Goal: Task Accomplishment & Management: Manage account settings

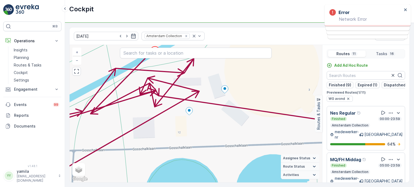
scroll to position [369, 0]
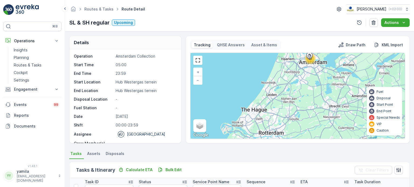
scroll to position [159, 0]
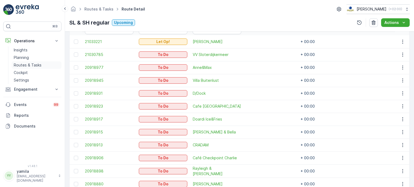
click at [31, 65] on p "Routes & Tasks" at bounding box center [28, 65] width 28 height 5
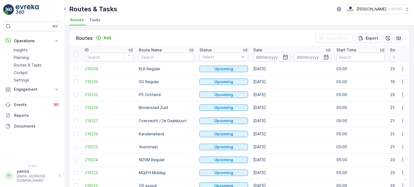
click at [99, 21] on span "Tasks" at bounding box center [94, 19] width 11 height 5
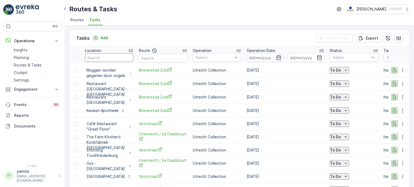
click at [107, 59] on input "text" at bounding box center [109, 57] width 49 height 9
type input "stromma dam"
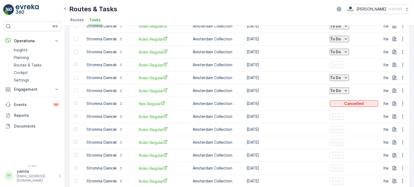
scroll to position [70, 0]
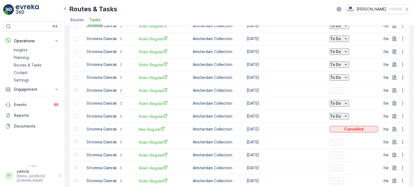
click at [347, 103] on icon "To Do" at bounding box center [346, 103] width 2 height 1
click at [340, 129] on div "Done" at bounding box center [348, 126] width 34 height 8
type Quantity "1"
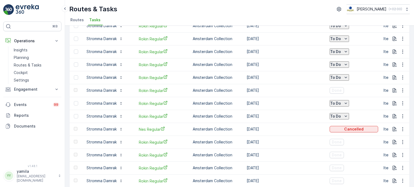
scroll to position [67, 0]
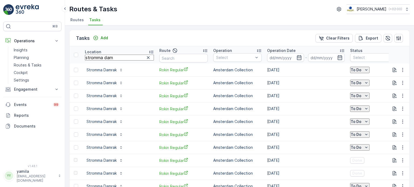
click at [113, 57] on input "stromma dam" at bounding box center [119, 58] width 69 height 6
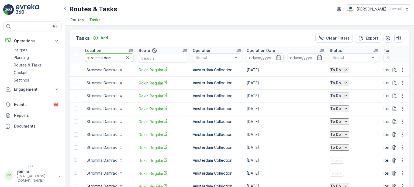
click at [113, 57] on input "stromma dam" at bounding box center [109, 57] width 49 height 9
type input "de drie graefjes"
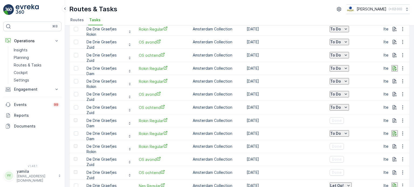
scroll to position [381, 0]
click at [150, 118] on span "Rokin Regular" at bounding box center [163, 121] width 49 height 6
click at [33, 61] on link "Routes & Tasks" at bounding box center [37, 65] width 50 height 8
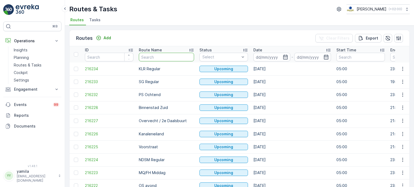
click at [146, 55] on input "text" at bounding box center [166, 57] width 55 height 9
type input "cs"
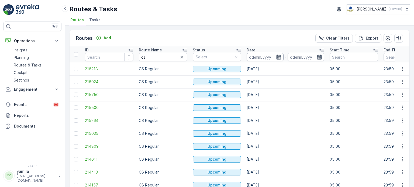
click at [263, 53] on input at bounding box center [265, 57] width 37 height 9
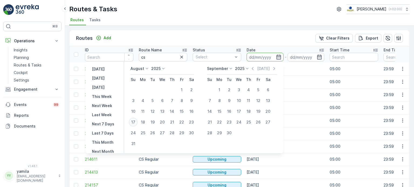
click at [133, 123] on div "17" at bounding box center [133, 122] width 9 height 9
type input "[DATE]"
click at [133, 123] on div "17" at bounding box center [133, 122] width 9 height 9
type input "[DATE]"
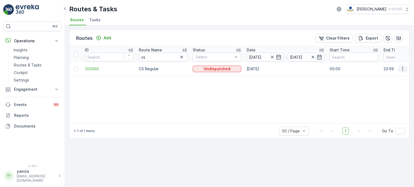
click at [403, 70] on icon "button" at bounding box center [402, 69] width 1 height 4
click at [383, 75] on span "See More Details" at bounding box center [390, 76] width 31 height 5
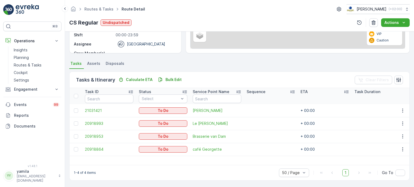
scroll to position [90, 0]
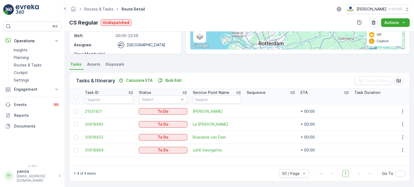
click at [243, 173] on div "1-4 of 4 items 50 / Page 1 Go To" at bounding box center [240, 173] width 340 height 15
click at [211, 111] on span "Batoni Khinkali" at bounding box center [217, 111] width 49 height 5
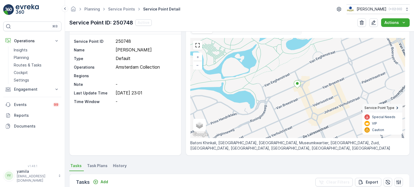
scroll to position [18, 0]
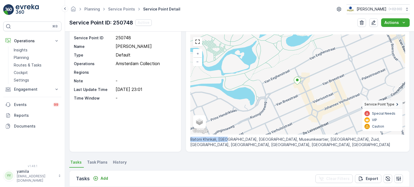
drag, startPoint x: 226, startPoint y: 139, endPoint x: 190, endPoint y: 139, distance: 35.6
click at [190, 139] on p "Batoni Khinkali, 177A, Willemsparkweg, Museumkwartier, Oud-Zuid, Zuid, Amsterda…" at bounding box center [297, 142] width 215 height 11
copy p "Batoni Khinkali, 177A"
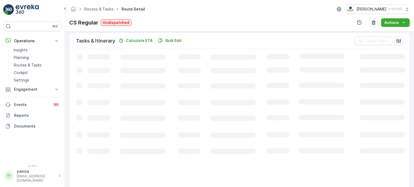
scroll to position [90, 0]
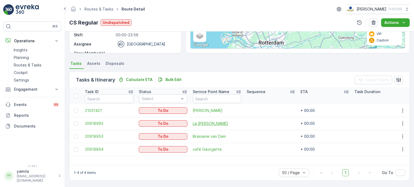
click at [202, 125] on span "Le Petit George" at bounding box center [217, 123] width 49 height 5
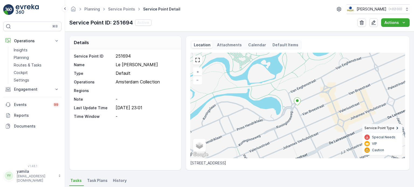
drag, startPoint x: 190, startPoint y: 163, endPoint x: 243, endPoint y: 166, distance: 53.5
click at [243, 166] on p "Willemsparkweg 223, 1071 HC Amsterdam, Nederland" at bounding box center [297, 163] width 215 height 5
copy p "Willemsparkweg 223, 1071 HC"
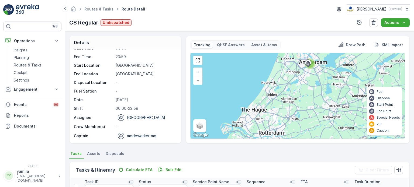
scroll to position [90, 0]
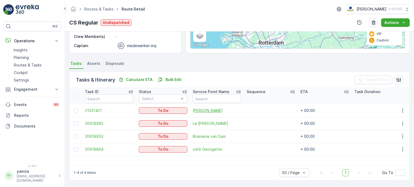
click at [208, 110] on span "Batoni Khinkali" at bounding box center [217, 110] width 49 height 5
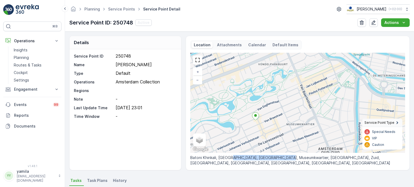
drag, startPoint x: 229, startPoint y: 157, endPoint x: 288, endPoint y: 156, distance: 58.8
click at [288, 156] on p "Batoni Khinkali, 177A, Willemsparkweg, Museumkwartier, Oud-Zuid, Zuid, Amsterda…" at bounding box center [297, 160] width 215 height 11
drag, startPoint x: 229, startPoint y: 158, endPoint x: 290, endPoint y: 157, distance: 60.7
click at [290, 157] on p "Batoni Khinkali, 177A, Willemsparkweg, Museumkwartier, Oud-Zuid, Zuid, Amsterda…" at bounding box center [297, 160] width 215 height 11
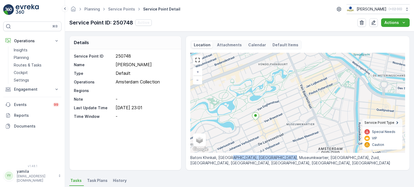
copy p "Willemsparkweg, Museumkwartier"
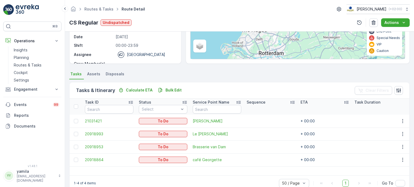
scroll to position [90, 0]
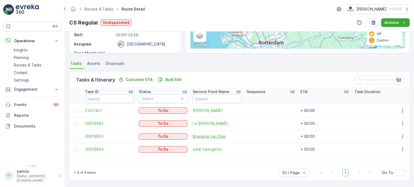
click at [206, 135] on span "Brasserie van Dam" at bounding box center [217, 136] width 49 height 5
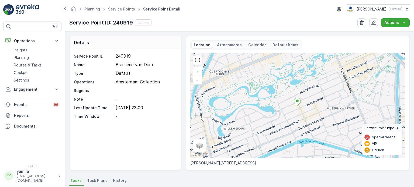
drag, startPoint x: 190, startPoint y: 163, endPoint x: 244, endPoint y: 163, distance: 54.5
click at [244, 163] on p "Cornelis Schuytstraat 8-1, 1071 Amsterdam, Nederland" at bounding box center [297, 163] width 215 height 5
copy p "Cornelis Schuytstraat 8-1, 1071"
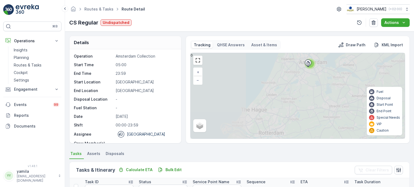
scroll to position [90, 0]
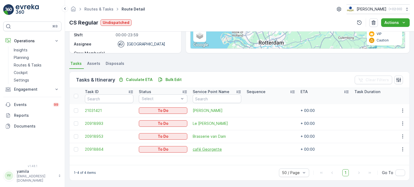
click at [206, 150] on span "café Georgette" at bounding box center [217, 149] width 49 height 5
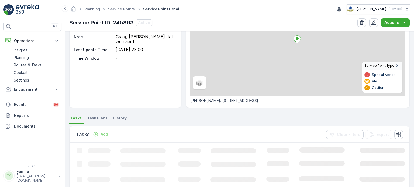
scroll to position [65, 0]
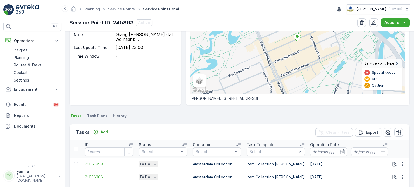
drag, startPoint x: 189, startPoint y: 98, endPoint x: 264, endPoint y: 100, distance: 74.5
click at [264, 100] on div "Location Attachments Calendar Default Items + − Satellite Roadmap Terrain Hybri…" at bounding box center [298, 38] width 224 height 135
copy p "Pieter Cornelisz. Hooftstraat 87A, 1071 BP"
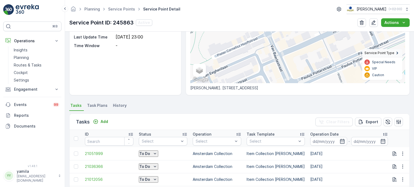
scroll to position [0, 0]
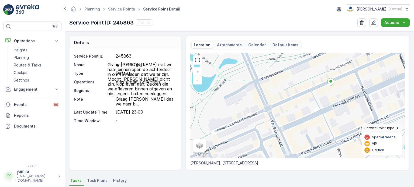
click at [137, 98] on p "Graag willen ze dat we naar b..." at bounding box center [146, 102] width 60 height 10
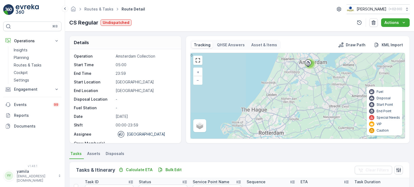
scroll to position [90, 0]
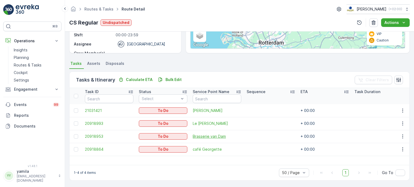
click at [216, 135] on span "Brasserie van Dam" at bounding box center [217, 136] width 49 height 5
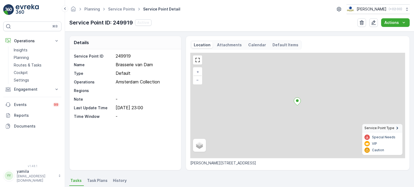
scroll to position [58, 0]
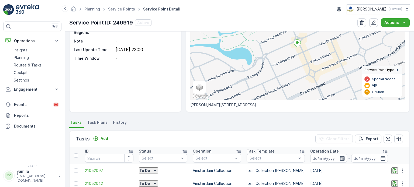
click at [92, 125] on li "Task Plans" at bounding box center [98, 123] width 24 height 9
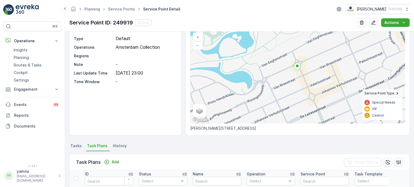
scroll to position [32, 0]
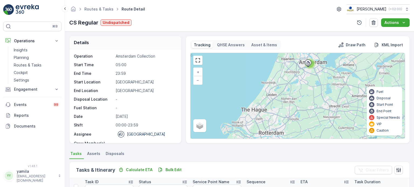
scroll to position [90, 0]
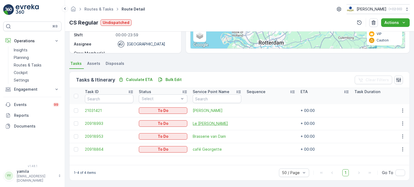
click at [205, 121] on span "Le Petit George" at bounding box center [217, 123] width 49 height 5
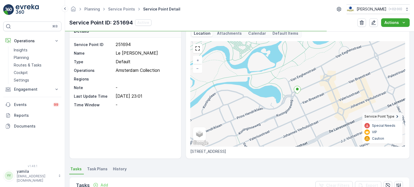
scroll to position [12, 0]
click at [95, 171] on span "Task Plans" at bounding box center [97, 168] width 20 height 5
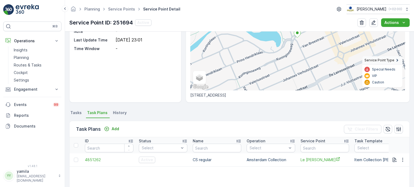
scroll to position [68, 0]
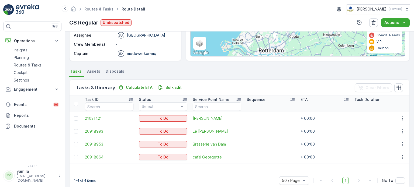
scroll to position [90, 0]
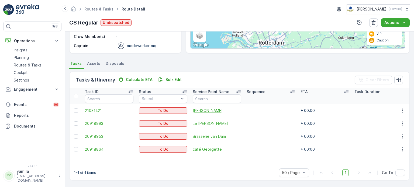
click at [208, 109] on span "Batoni Khinkali" at bounding box center [217, 110] width 49 height 5
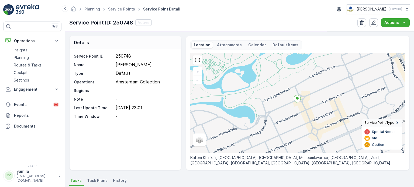
scroll to position [10, 0]
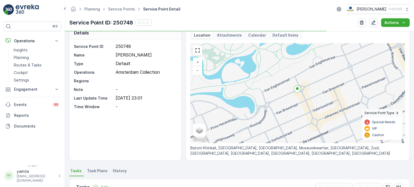
click at [101, 173] on span "Task Plans" at bounding box center [97, 171] width 20 height 5
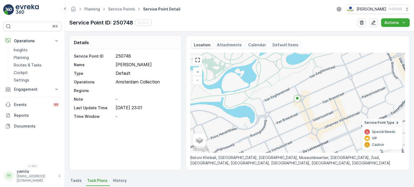
click at [233, 47] on p "Attachments" at bounding box center [229, 44] width 25 height 5
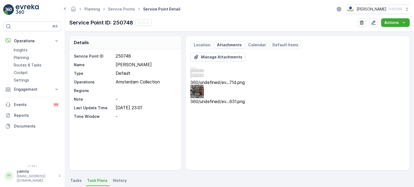
click at [202, 73] on img at bounding box center [196, 72] width 13 height 13
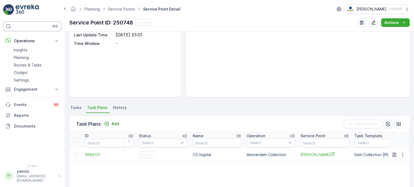
scroll to position [73, 0]
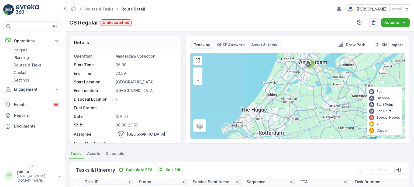
scroll to position [90, 0]
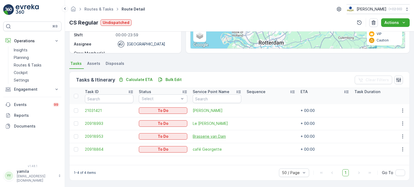
click at [201, 137] on span "Brasserie van Dam" at bounding box center [217, 136] width 49 height 5
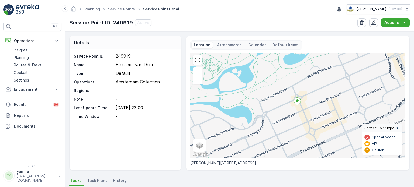
click at [223, 46] on p "Attachments" at bounding box center [229, 44] width 25 height 5
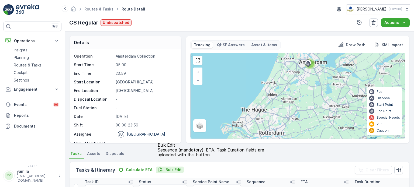
scroll to position [90, 0]
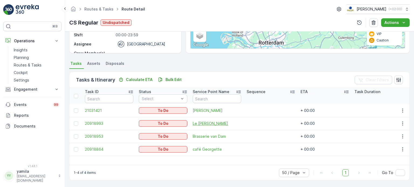
click at [208, 124] on span "Le Petit George" at bounding box center [217, 123] width 49 height 5
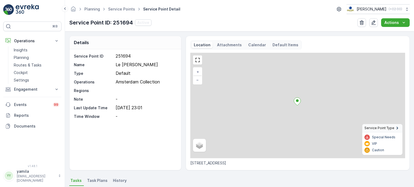
click at [228, 44] on p "Attachments" at bounding box center [229, 44] width 25 height 5
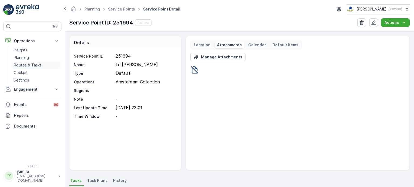
click at [28, 64] on p "Routes & Tasks" at bounding box center [28, 65] width 28 height 5
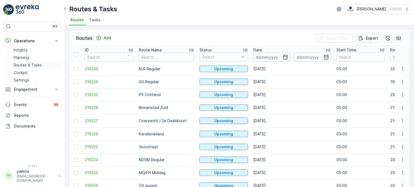
click at [30, 65] on p "Routes & Tasks" at bounding box center [28, 65] width 28 height 5
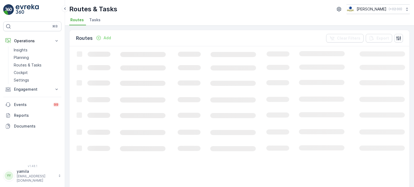
click at [96, 21] on span "Tasks" at bounding box center [94, 19] width 11 height 5
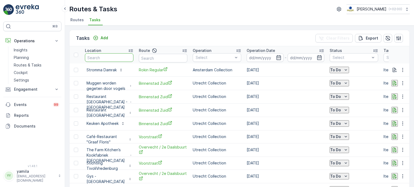
click at [99, 54] on input "text" at bounding box center [109, 57] width 49 height 9
type input "sportcity"
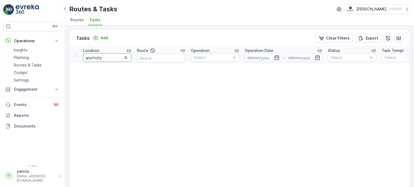
click at [97, 57] on input "sportcity" at bounding box center [107, 57] width 49 height 9
type input "sport city"
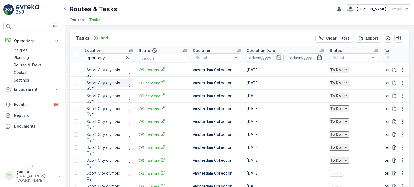
click at [114, 81] on p "Sport City olympic Gym" at bounding box center [106, 85] width 39 height 11
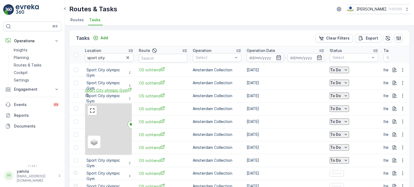
click at [114, 93] on span "Sport City olympic Gym" at bounding box center [108, 91] width 47 height 6
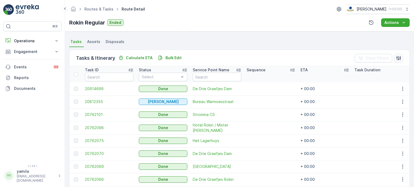
scroll to position [108, 0]
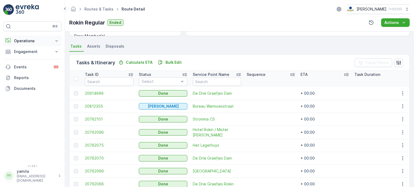
click at [37, 40] on p "Operations" at bounding box center [32, 40] width 37 height 5
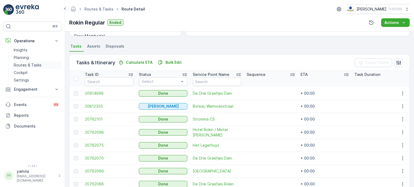
click at [31, 61] on link "Routes & Tasks" at bounding box center [37, 65] width 50 height 8
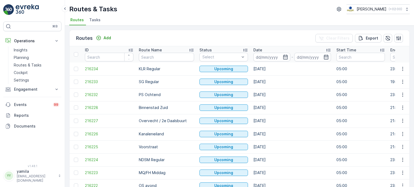
click at [95, 17] on span "Tasks" at bounding box center [94, 19] width 11 height 5
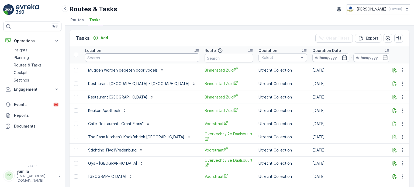
click at [104, 59] on input "text" at bounding box center [142, 57] width 114 height 9
type input "sea palace"
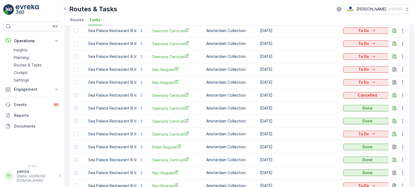
scroll to position [92, 0]
click at [357, 80] on div "To Do" at bounding box center [367, 81] width 44 height 5
click at [350, 102] on span "Done" at bounding box center [350, 104] width 10 height 5
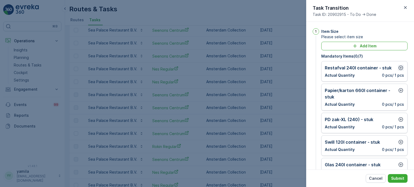
click at [399, 68] on icon "button" at bounding box center [401, 68] width 5 height 5
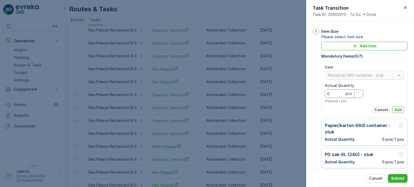
click at [329, 93] on Quantity "0" at bounding box center [344, 94] width 39 height 9
type Quantity "9"
type Quantity "8"
click at [394, 108] on p "Add" at bounding box center [398, 109] width 8 height 5
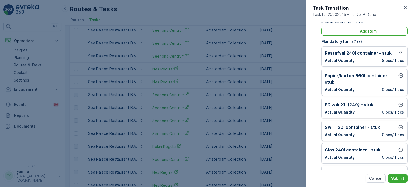
scroll to position [17, 0]
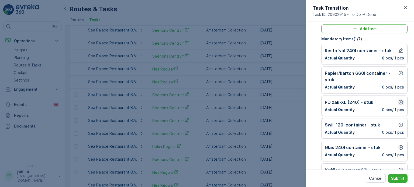
click at [400, 102] on icon "button" at bounding box center [401, 102] width 5 height 5
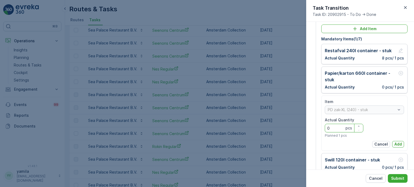
click at [336, 127] on Quantity "0" at bounding box center [344, 128] width 39 height 9
type Quantity "1"
click at [399, 143] on p "Add" at bounding box center [398, 144] width 8 height 5
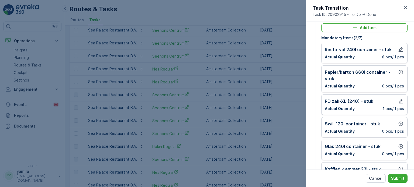
scroll to position [18, 0]
click at [401, 124] on icon "button" at bounding box center [400, 123] width 5 height 5
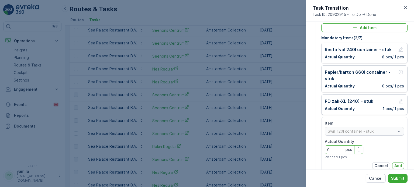
click at [333, 152] on Quantity "0" at bounding box center [344, 150] width 39 height 9
type Quantity "3"
click at [394, 166] on p "Add" at bounding box center [398, 165] width 8 height 5
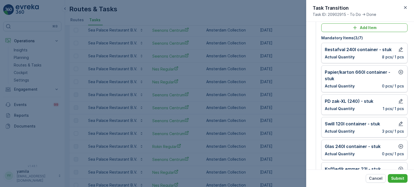
scroll to position [28, 0]
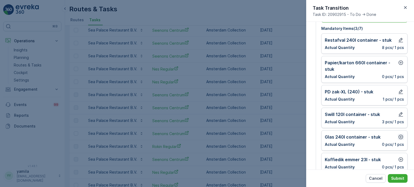
click at [399, 138] on icon "button" at bounding box center [401, 137] width 5 height 5
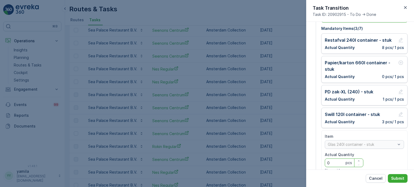
click at [334, 163] on Quantity "0" at bounding box center [344, 163] width 39 height 9
type Quantity "0"
type Quantity "1"
click at [398, 173] on div "Cancel Submit" at bounding box center [360, 179] width 108 height 18
click at [398, 176] on button "Submit" at bounding box center [398, 178] width 20 height 9
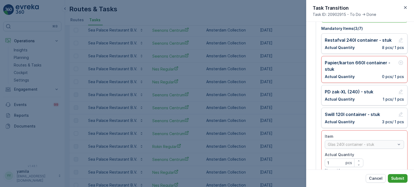
click at [392, 178] on p "Submit" at bounding box center [397, 178] width 13 height 5
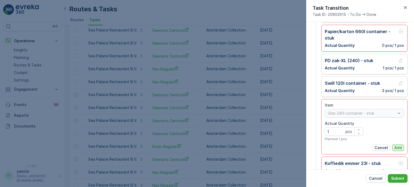
click at [398, 146] on p "Add" at bounding box center [398, 147] width 8 height 5
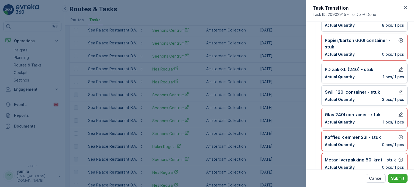
scroll to position [49, 0]
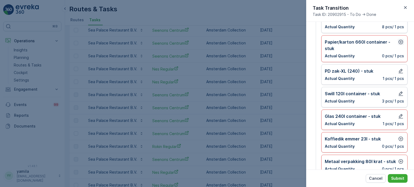
click at [399, 41] on icon "button" at bounding box center [401, 42] width 5 height 5
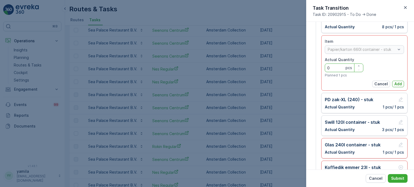
click at [334, 69] on Quantity "0" at bounding box center [344, 68] width 39 height 9
type Quantity "1"
click at [398, 86] on p "Add" at bounding box center [398, 83] width 8 height 5
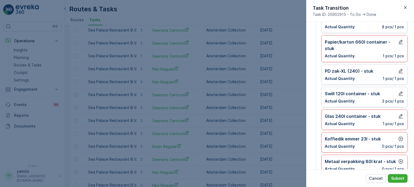
scroll to position [54, 0]
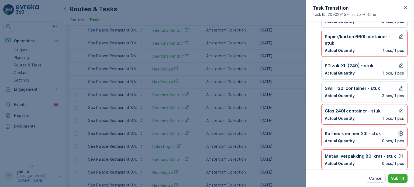
click at [399, 132] on icon "button" at bounding box center [401, 134] width 5 height 5
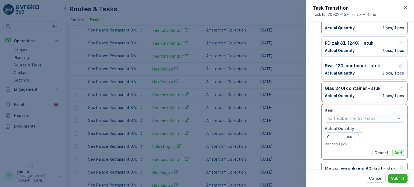
click at [394, 151] on p "Add" at bounding box center [398, 152] width 8 height 5
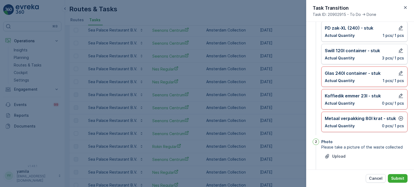
scroll to position [94, 0]
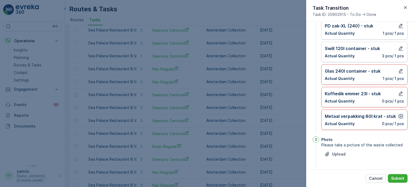
click at [399, 118] on icon "button" at bounding box center [400, 116] width 5 height 5
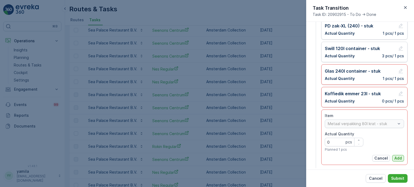
click at [394, 160] on button "Add" at bounding box center [398, 158] width 12 height 6
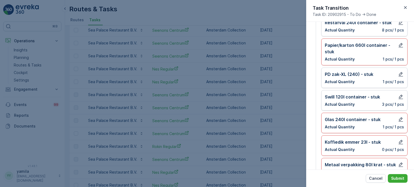
scroll to position [22, 0]
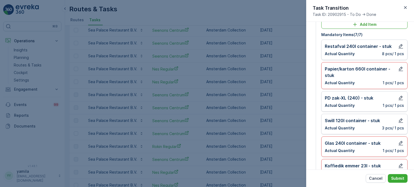
click at [395, 127] on p "3 pcs / 1 pcs" at bounding box center [393, 128] width 22 height 5
click at [398, 176] on p "Submit" at bounding box center [397, 178] width 13 height 5
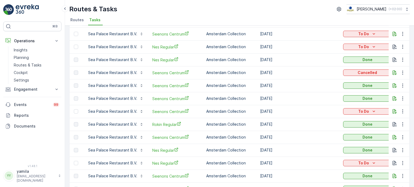
scroll to position [146, 0]
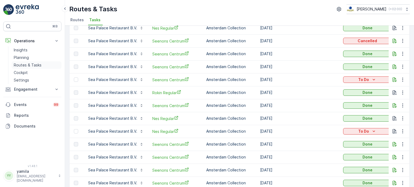
click at [32, 63] on p "Routes & Tasks" at bounding box center [28, 65] width 28 height 5
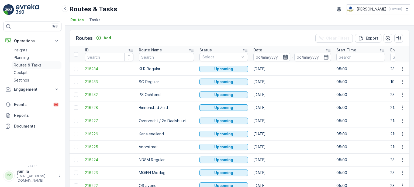
click at [42, 68] on link "Routes & Tasks" at bounding box center [37, 65] width 50 height 8
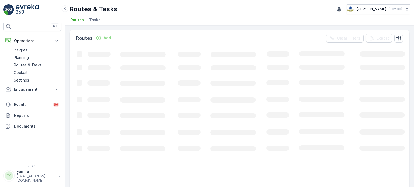
click at [98, 17] on span "Tasks" at bounding box center [94, 19] width 11 height 5
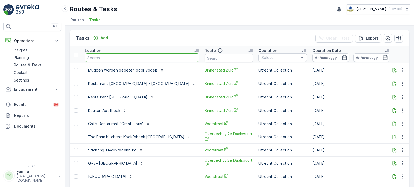
click at [112, 56] on input "text" at bounding box center [142, 57] width 114 height 9
type input "george queen"
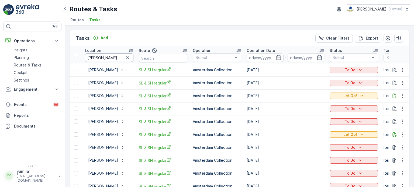
click at [104, 60] on input "george queen" at bounding box center [109, 57] width 49 height 9
type input "rem-eiland"
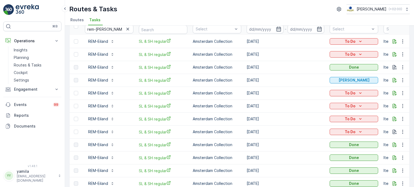
scroll to position [27, 0]
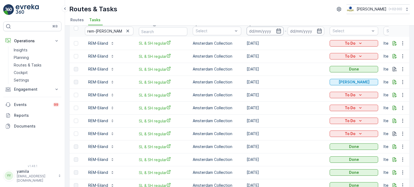
click at [263, 31] on input at bounding box center [265, 31] width 37 height 9
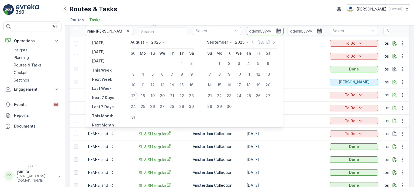
click at [278, 8] on div "Routes & Tasks Oscar Circulair ( +02:00 )" at bounding box center [239, 9] width 341 height 10
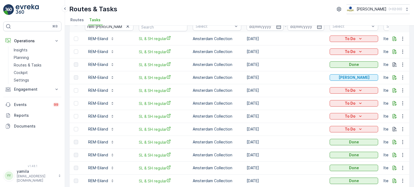
scroll to position [32, 0]
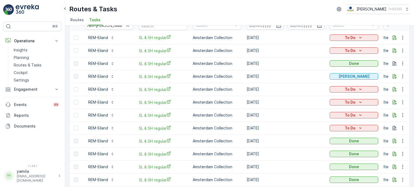
click at [392, 72] on td at bounding box center [399, 76] width 21 height 13
click at [392, 76] on icon "button" at bounding box center [394, 76] width 5 height 5
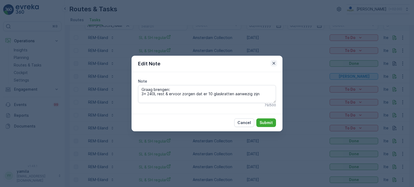
click at [272, 63] on icon "button" at bounding box center [273, 63] width 5 height 5
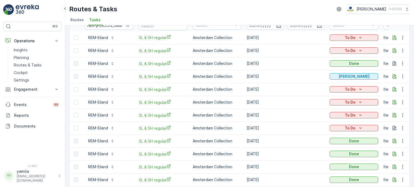
scroll to position [37, 0]
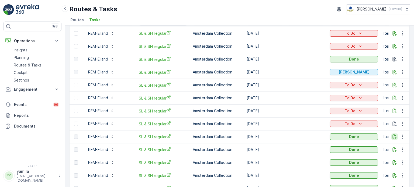
click at [393, 138] on icon "button" at bounding box center [395, 137] width 4 height 5
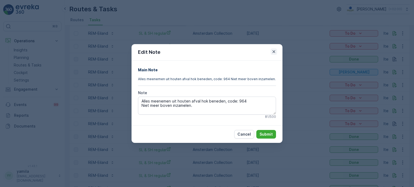
click at [274, 52] on icon "button" at bounding box center [274, 51] width 3 height 3
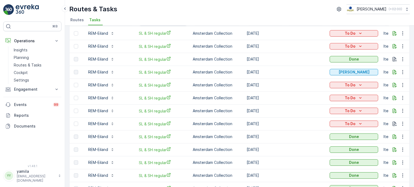
scroll to position [0, 0]
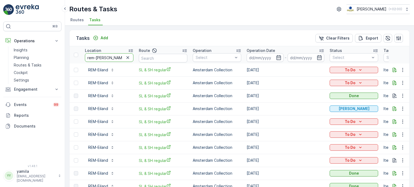
click at [104, 59] on input "rem-eiland" at bounding box center [109, 57] width 49 height 9
type input "george queen"
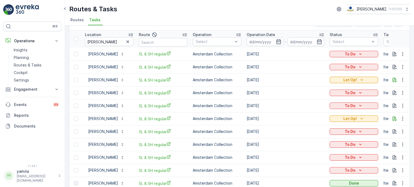
scroll to position [16, 0]
click at [392, 81] on icon "button" at bounding box center [394, 79] width 5 height 5
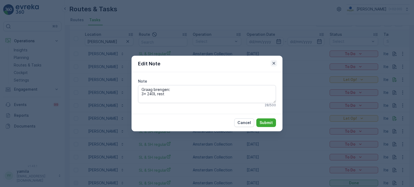
click at [272, 62] on icon "button" at bounding box center [273, 63] width 5 height 5
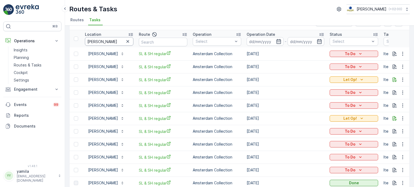
click at [102, 39] on input "george queen" at bounding box center [109, 41] width 49 height 9
type input "rem-eiland"
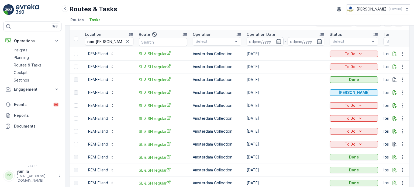
click at [277, 10] on div "Routes & Tasks Oscar Circulair ( +02:00 )" at bounding box center [239, 9] width 341 height 10
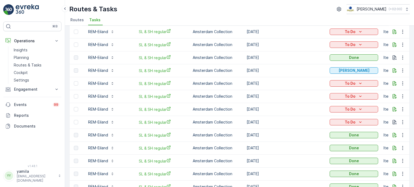
scroll to position [38, 0]
click at [393, 69] on icon "button" at bounding box center [395, 71] width 4 height 5
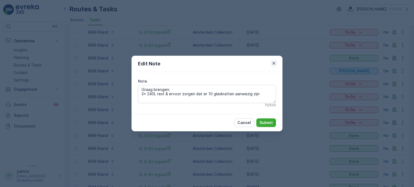
click at [274, 63] on icon "button" at bounding box center [274, 63] width 3 height 3
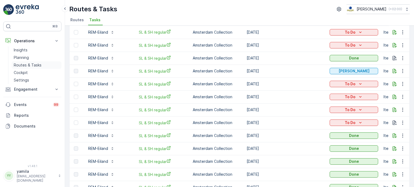
click at [28, 66] on p "Routes & Tasks" at bounding box center [28, 65] width 28 height 5
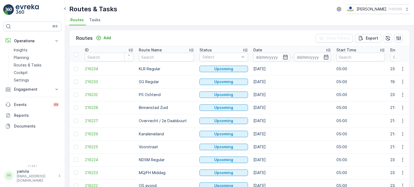
click at [152, 52] on p "Route Name" at bounding box center [150, 49] width 23 height 5
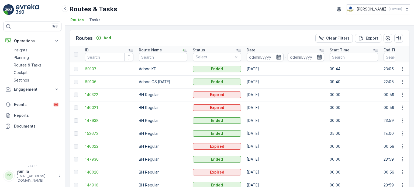
click at [75, 19] on span "Routes" at bounding box center [76, 19] width 13 height 5
click at [152, 47] on p "Route Name" at bounding box center [150, 49] width 23 height 5
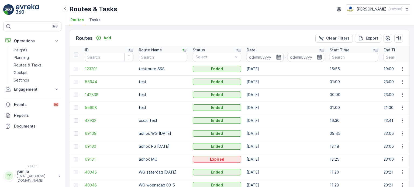
click at [151, 47] on p "Route Name" at bounding box center [150, 49] width 23 height 5
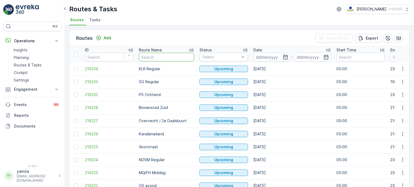
click at [151, 57] on input "text" at bounding box center [166, 57] width 55 height 9
type input "nes"
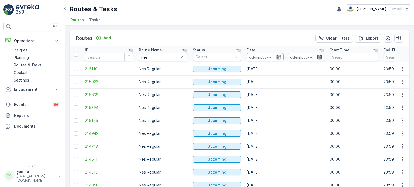
click at [255, 58] on input at bounding box center [265, 57] width 37 height 9
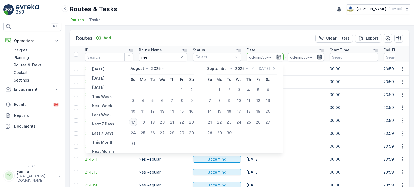
click at [136, 122] on div "17" at bounding box center [133, 122] width 9 height 9
type input "[DATE]"
click at [136, 122] on div "17" at bounding box center [133, 122] width 9 height 9
type input "[DATE]"
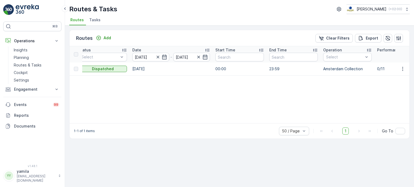
scroll to position [0, 126]
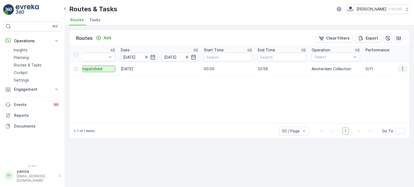
click at [405, 68] on icon "button" at bounding box center [402, 68] width 5 height 5
click at [396, 75] on span "See More Details" at bounding box center [390, 76] width 31 height 5
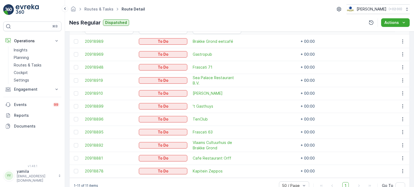
scroll to position [163, 0]
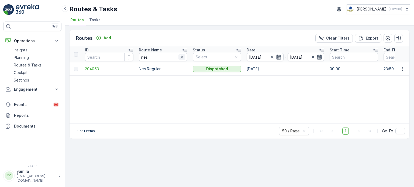
click at [183, 59] on icon "button" at bounding box center [181, 56] width 5 height 5
type input "rokin"
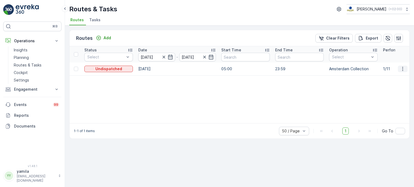
scroll to position [0, 118]
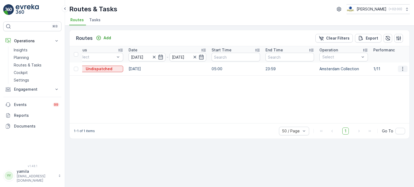
click at [402, 68] on icon "button" at bounding box center [402, 68] width 5 height 5
click at [392, 76] on span "See More Details" at bounding box center [390, 76] width 31 height 5
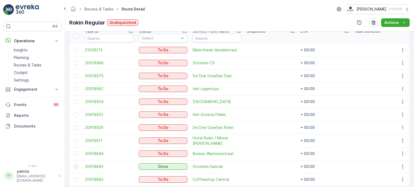
scroll to position [165, 0]
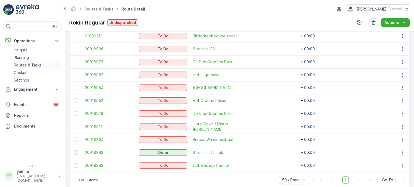
click at [35, 64] on p "Routes & Tasks" at bounding box center [28, 65] width 28 height 5
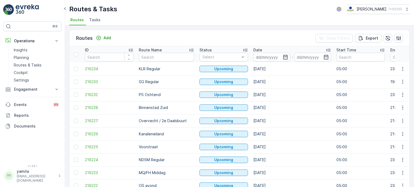
click at [98, 21] on span "Tasks" at bounding box center [94, 19] width 11 height 5
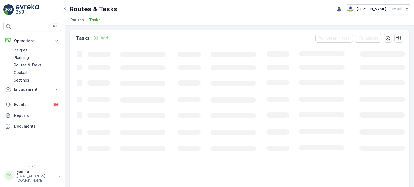
click at [96, 38] on icon "Add" at bounding box center [95, 37] width 5 height 5
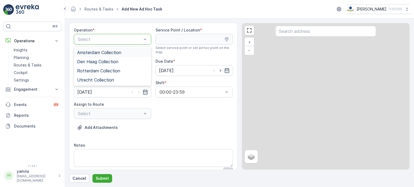
click at [92, 41] on div at bounding box center [109, 39] width 65 height 5
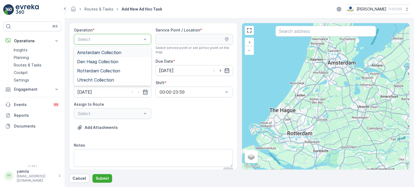
click at [92, 50] on span "Amsterdam Collection" at bounding box center [99, 52] width 44 height 5
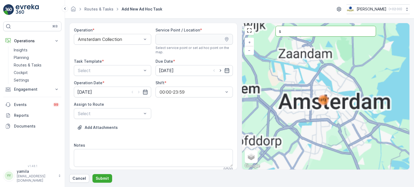
click at [285, 30] on input "s" at bounding box center [326, 31] width 101 height 11
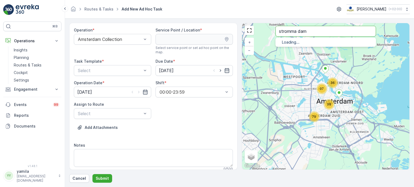
type input "stromma dam"
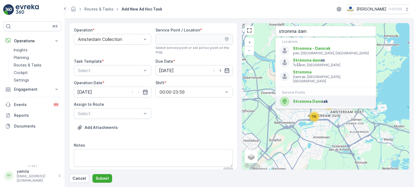
click at [295, 97] on div "Stromma Dam rak" at bounding box center [326, 102] width 92 height 10
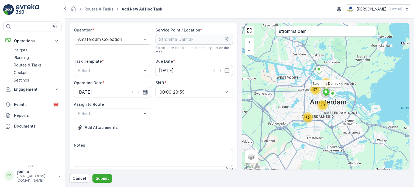
click at [129, 77] on div "Operation * Amsterdam Collection Service Point / Location * Select service poin…" at bounding box center [153, 102] width 159 height 148
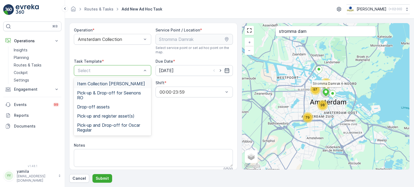
click at [124, 75] on div "Select" at bounding box center [112, 70] width 77 height 11
click at [111, 85] on span "Item Collection [PERSON_NAME]" at bounding box center [111, 83] width 68 height 5
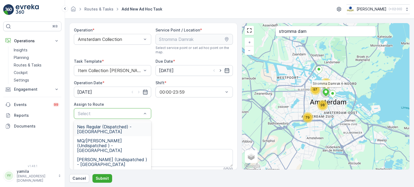
click at [114, 117] on div "Select" at bounding box center [112, 113] width 77 height 11
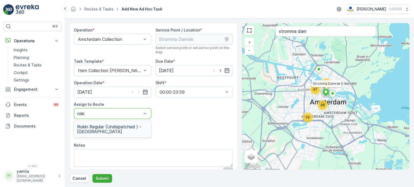
type input "rokin"
click at [108, 130] on span "Rokin Regular (Undispatched ) - Amsterdam" at bounding box center [112, 130] width 71 height 10
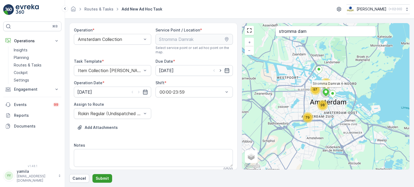
click at [106, 178] on p "Submit" at bounding box center [102, 178] width 13 height 5
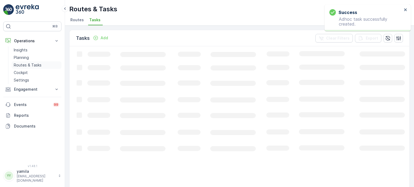
click at [29, 64] on p "Routes & Tasks" at bounding box center [28, 65] width 28 height 5
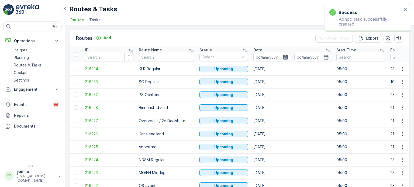
click at [97, 22] on span "Tasks" at bounding box center [94, 19] width 11 height 5
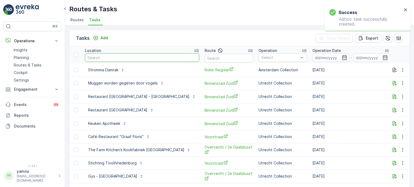
click at [108, 56] on input "text" at bounding box center [142, 57] width 114 height 9
type input "stromma"
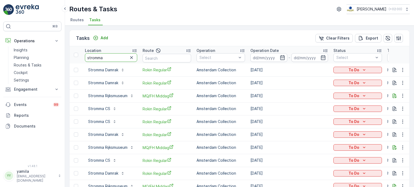
click at [115, 56] on input "stromma" at bounding box center [111, 57] width 52 height 9
type input "stromma damrak"
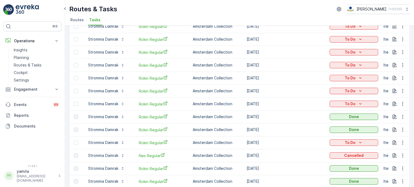
scroll to position [57, 0]
click at [401, 130] on icon "button" at bounding box center [402, 129] width 5 height 5
click at [400, 128] on icon "button" at bounding box center [402, 129] width 5 height 5
click at [392, 137] on span "See More Details" at bounding box center [396, 137] width 31 height 5
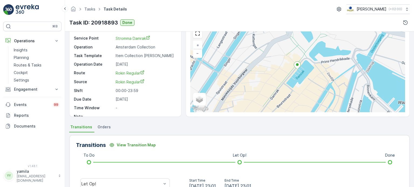
scroll to position [27, 0]
click at [107, 125] on span "Orders" at bounding box center [104, 126] width 13 height 5
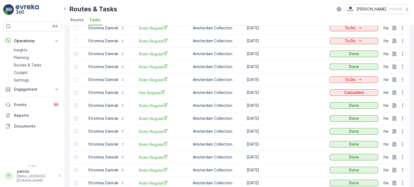
scroll to position [109, 0]
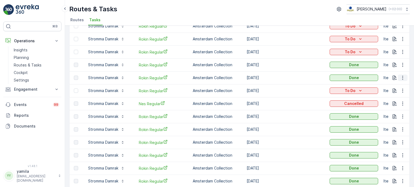
click at [401, 78] on icon "button" at bounding box center [402, 77] width 5 height 5
click at [392, 92] on span "History" at bounding box center [387, 92] width 13 height 5
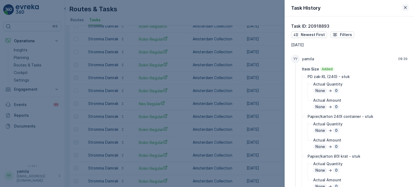
click at [406, 6] on icon "button" at bounding box center [405, 7] width 5 height 5
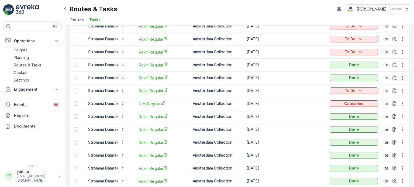
click at [401, 75] on icon "button" at bounding box center [402, 77] width 5 height 5
click at [387, 83] on span "See More Details" at bounding box center [396, 85] width 31 height 5
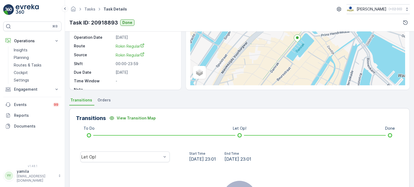
scroll to position [64, 0]
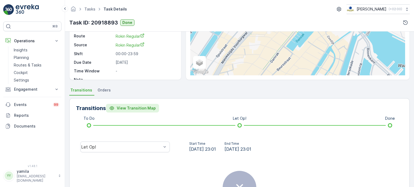
click at [129, 108] on p "View Transition Map" at bounding box center [136, 108] width 39 height 5
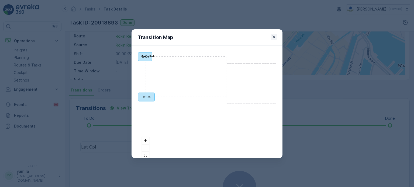
click at [274, 37] on icon "button" at bounding box center [274, 36] width 3 height 3
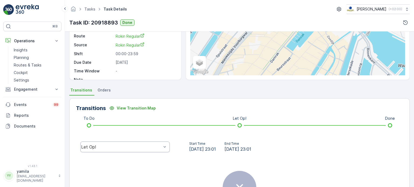
click at [126, 150] on div "Let Op!" at bounding box center [125, 147] width 90 height 11
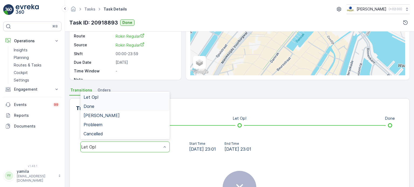
click at [108, 105] on div "Done" at bounding box center [125, 106] width 83 height 5
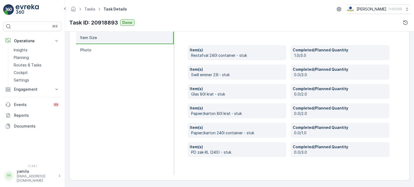
scroll to position [0, 0]
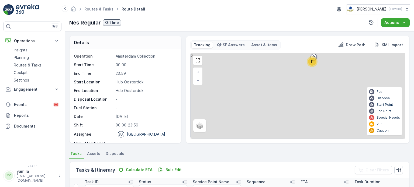
scroll to position [166, 0]
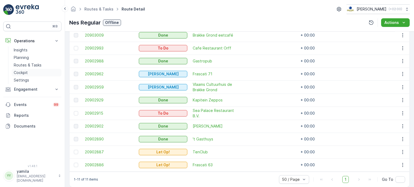
click at [25, 73] on p "Cockpit" at bounding box center [21, 72] width 14 height 5
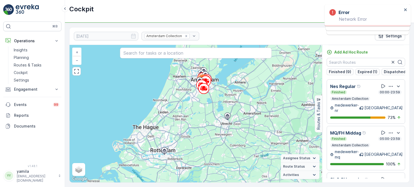
scroll to position [355, 0]
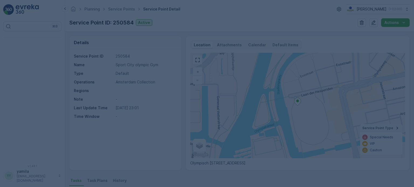
click at [94, 181] on div at bounding box center [207, 93] width 414 height 187
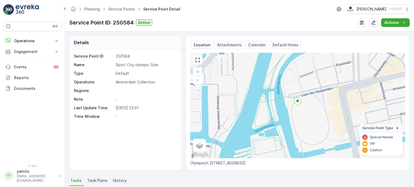
click at [93, 182] on span "Task Plans" at bounding box center [97, 180] width 20 height 5
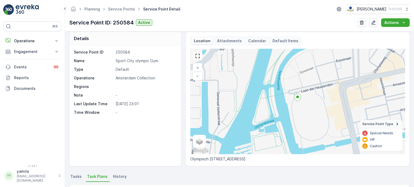
scroll to position [1, 0]
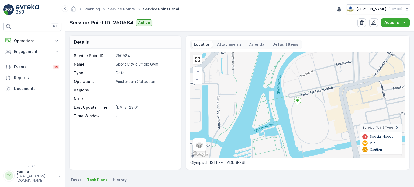
click at [228, 44] on p "Attachments" at bounding box center [229, 44] width 25 height 5
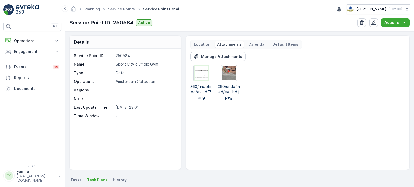
click at [200, 75] on img at bounding box center [201, 73] width 13 height 13
click at [227, 80] on div at bounding box center [229, 74] width 16 height 16
click at [201, 75] on img at bounding box center [201, 73] width 13 height 13
click at [225, 74] on img at bounding box center [228, 73] width 13 height 13
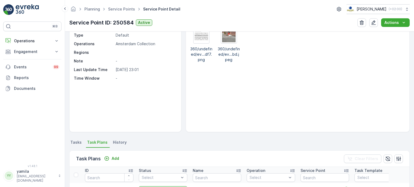
scroll to position [0, 0]
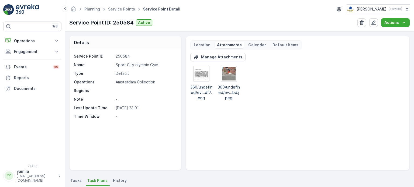
click at [268, 140] on div "Manage Attachments 360/undefined/ev...df7.png 360/undefined/ev...bd.jpeg" at bounding box center [297, 109] width 215 height 113
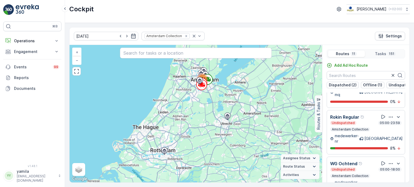
scroll to position [13, 0]
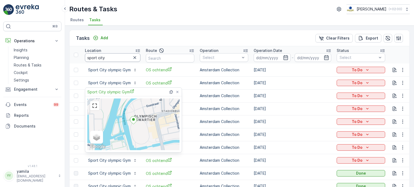
click at [109, 57] on input "sport city" at bounding box center [113, 57] width 56 height 9
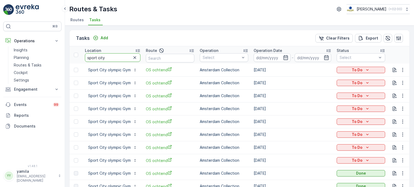
click at [109, 57] on input "sport city" at bounding box center [113, 57] width 56 height 9
type input "nederlands"
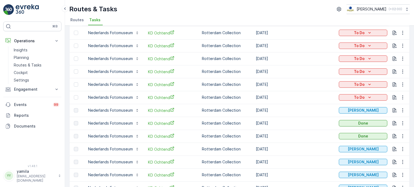
scroll to position [63, 0]
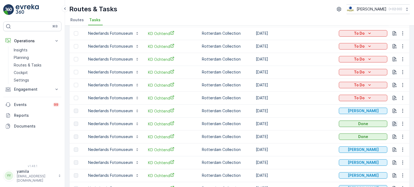
click at [395, 123] on icon "button" at bounding box center [395, 124] width 4 height 5
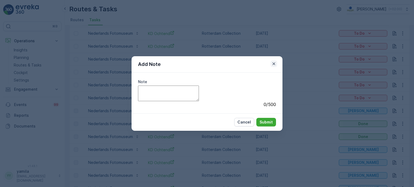
click at [272, 63] on icon "button" at bounding box center [273, 63] width 5 height 5
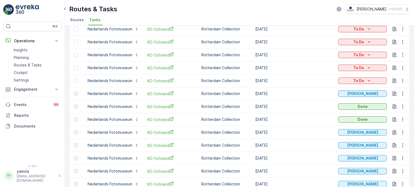
scroll to position [0, 1]
click at [403, 105] on icon "button" at bounding box center [402, 106] width 5 height 5
drag, startPoint x: 378, startPoint y: 115, endPoint x: 383, endPoint y: 115, distance: 5.7
click at [383, 115] on ul "See More Details History" at bounding box center [397, 117] width 38 height 17
click at [383, 115] on span "See More Details" at bounding box center [396, 114] width 31 height 5
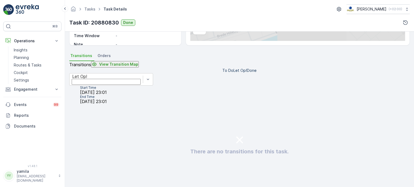
scroll to position [101, 0]
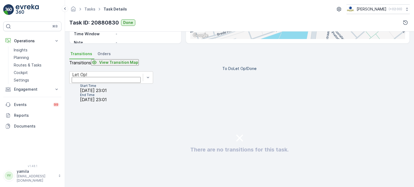
click at [138, 118] on div "There are no transitions for this task." at bounding box center [239, 142] width 341 height 81
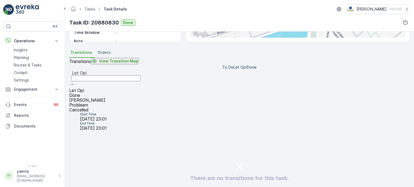
click at [135, 88] on div "Let Op!" at bounding box center [105, 79] width 73 height 18
click at [119, 93] on div "Done" at bounding box center [105, 95] width 73 height 5
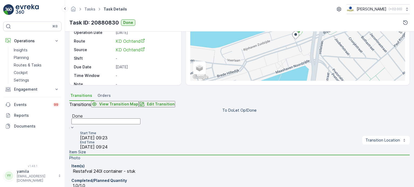
scroll to position [0, 0]
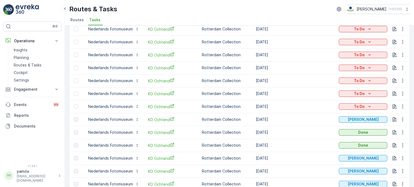
scroll to position [55, 0]
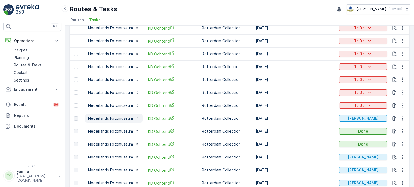
click at [127, 117] on p "Nederlands Fotomuseum" at bounding box center [110, 118] width 45 height 5
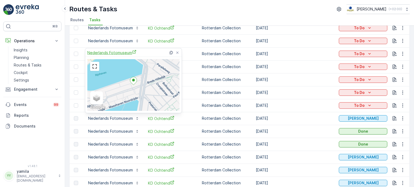
click at [115, 53] on span "Nederlands Fotomuseum" at bounding box center [111, 53] width 49 height 6
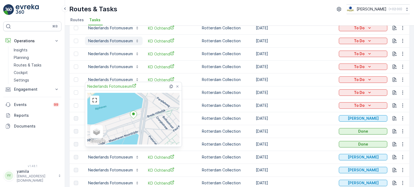
scroll to position [0, 0]
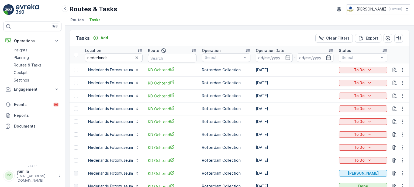
click at [163, 29] on div "Tasks Add Clear Filters Export Location nederlands Route Operation Select Opera…" at bounding box center [239, 107] width 349 height 162
click at [111, 57] on input "nederlands" at bounding box center [114, 57] width 58 height 9
type input "batoni"
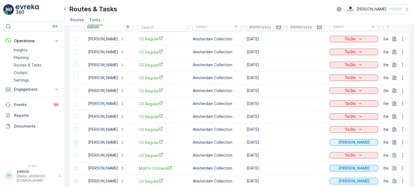
scroll to position [31, 0]
click at [400, 130] on icon "button" at bounding box center [402, 129] width 5 height 5
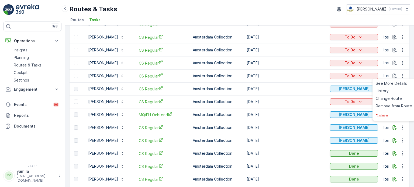
scroll to position [33, 0]
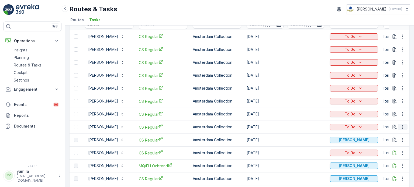
click at [403, 128] on icon "button" at bounding box center [402, 127] width 5 height 5
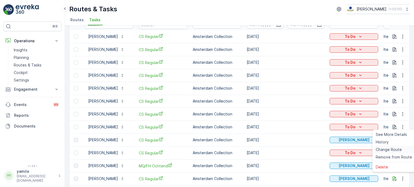
click at [390, 146] on div "Change Route" at bounding box center [394, 150] width 41 height 8
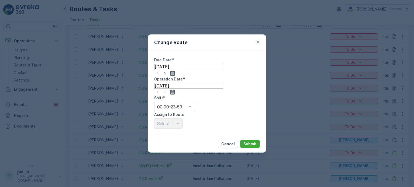
type input "[DATE]"
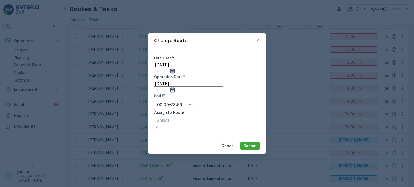
click at [170, 118] on div at bounding box center [163, 121] width 13 height 6
type input "mq"
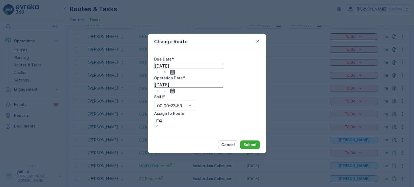
click at [128, 187] on span "MQ/FH Middag (Undispatched ) - Amsterdam" at bounding box center [64, 189] width 128 height 5
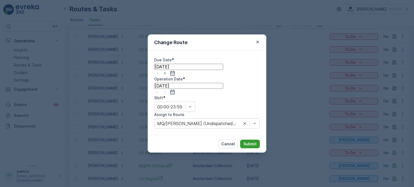
click at [250, 142] on p "Submit" at bounding box center [249, 144] width 13 height 5
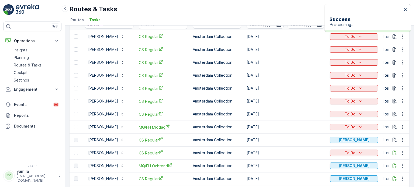
click at [404, 8] on icon "close" at bounding box center [405, 9] width 3 height 3
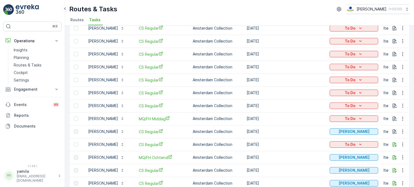
scroll to position [42, 0]
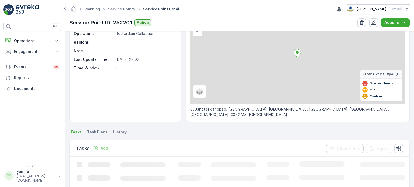
scroll to position [57, 0]
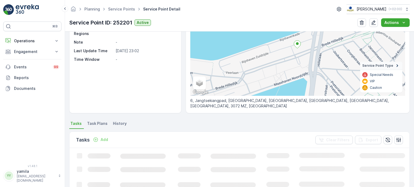
click at [100, 127] on li "Task Plans" at bounding box center [98, 124] width 24 height 9
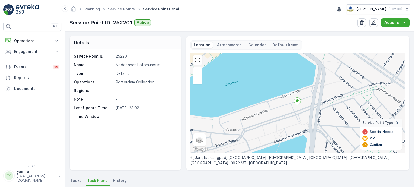
click at [226, 48] on div "Attachments" at bounding box center [229, 45] width 29 height 6
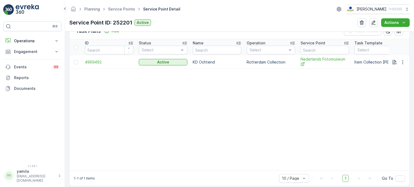
scroll to position [166, 0]
click at [30, 39] on p "Operations" at bounding box center [32, 40] width 37 height 5
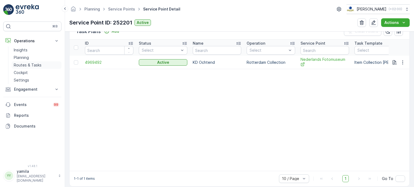
click at [26, 67] on p "Routes & Tasks" at bounding box center [28, 65] width 28 height 5
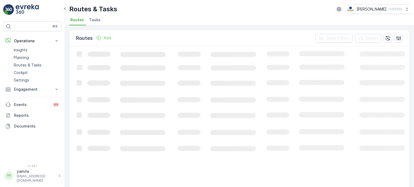
click at [95, 23] on li "Tasks" at bounding box center [95, 20] width 15 height 9
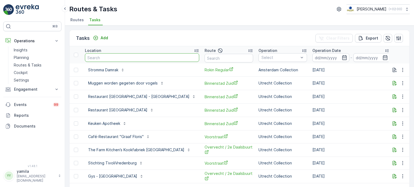
click at [102, 57] on input "text" at bounding box center [142, 57] width 114 height 9
type input "proeflokaal [PERSON_NAME]"
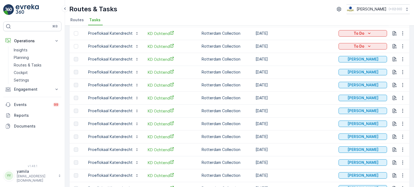
scroll to position [26, 0]
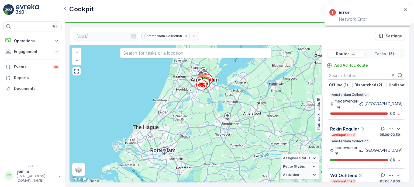
scroll to position [256, 0]
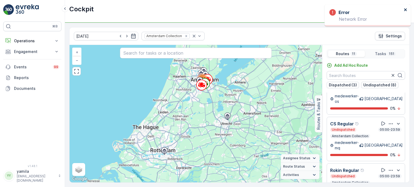
click at [406, 9] on icon "close" at bounding box center [406, 10] width 4 height 4
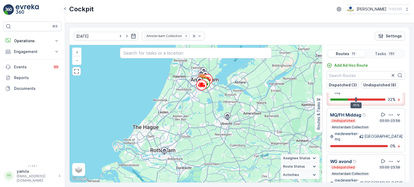
scroll to position [0, 0]
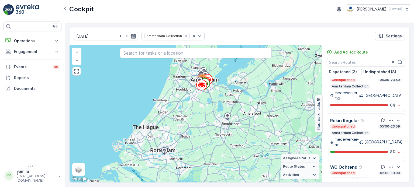
scroll to position [293, 0]
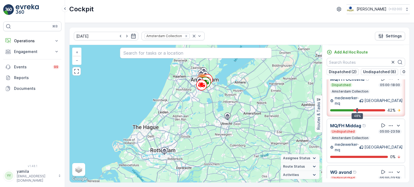
scroll to position [51, 0]
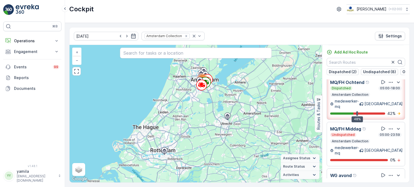
click at [369, 151] on div "MQ/FH Middag Undispatched 05:00-23:59 Amsterdam Collection medewerker-mq Amster…" at bounding box center [366, 144] width 78 height 44
click at [369, 151] on div "Amsterdam" at bounding box center [380, 150] width 43 height 5
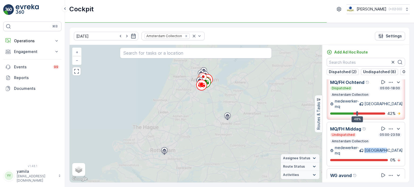
scroll to position [0, 0]
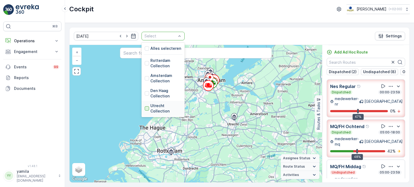
click at [145, 108] on div at bounding box center [147, 109] width 4 height 4
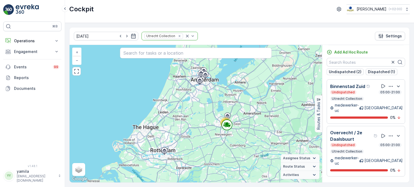
scroll to position [28, 0]
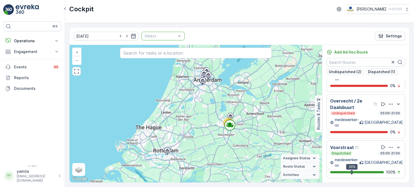
scroll to position [9, 0]
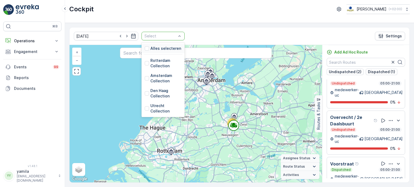
click at [166, 35] on div at bounding box center [160, 36] width 33 height 4
click at [145, 63] on div at bounding box center [147, 63] width 4 height 4
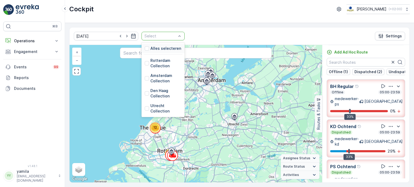
click at [175, 36] on div "Select" at bounding box center [163, 36] width 43 height 9
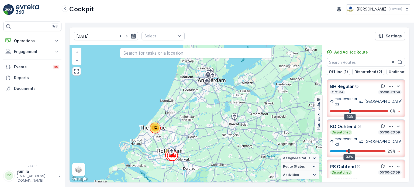
click at [303, 24] on div "17.08.2025 Select Settings 12 39 + − Satellite Roadmap Terrain Hybrid Leaflet K…" at bounding box center [239, 105] width 349 height 164
click at [32, 41] on p "Operations" at bounding box center [32, 40] width 37 height 5
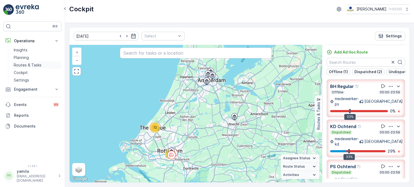
click at [32, 66] on p "Routes & Tasks" at bounding box center [28, 65] width 28 height 5
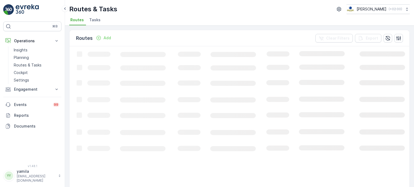
click at [95, 20] on span "Tasks" at bounding box center [94, 19] width 11 height 5
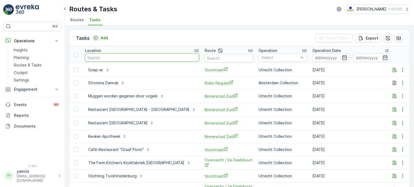
click at [104, 58] on input "text" at bounding box center [142, 57] width 114 height 9
type input "le petit"
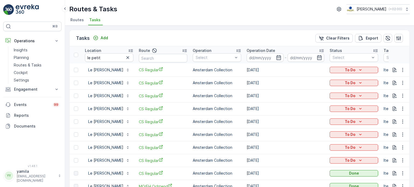
scroll to position [28, 0]
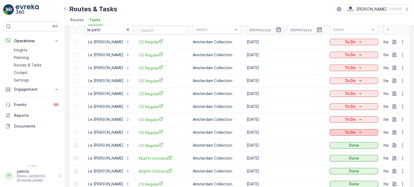
click at [339, 130] on div "To Do" at bounding box center [354, 132] width 44 height 5
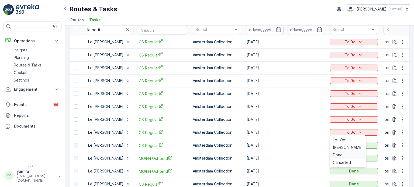
click at [338, 154] on span "Done" at bounding box center [338, 155] width 10 height 5
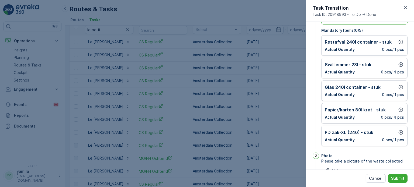
scroll to position [0, 0]
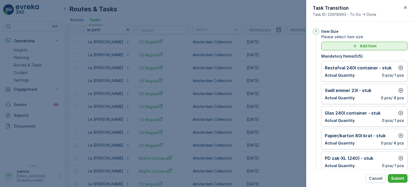
click at [367, 46] on p "Add Item" at bounding box center [368, 45] width 17 height 5
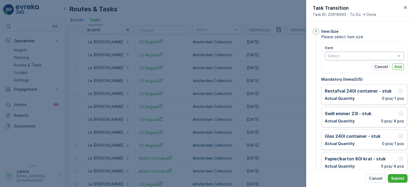
click at [332, 55] on div at bounding box center [361, 56] width 69 height 4
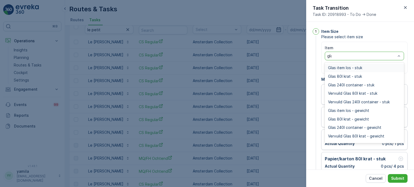
type input "glas"
click at [341, 74] on span "Glas 80l krat - stuk" at bounding box center [345, 76] width 34 height 4
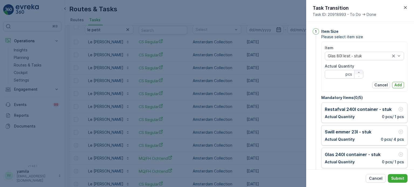
click at [359, 73] on icon "button" at bounding box center [358, 72] width 3 height 3
type Quantity "1"
click at [395, 83] on p "Add" at bounding box center [398, 85] width 8 height 5
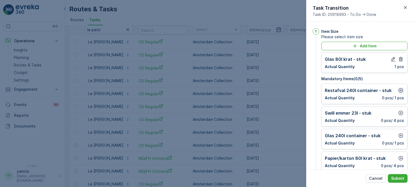
click at [400, 91] on icon "button" at bounding box center [400, 90] width 5 height 5
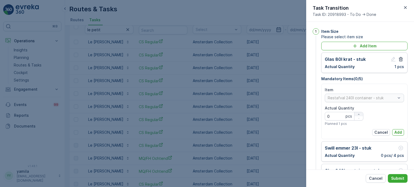
click at [360, 115] on div "button" at bounding box center [359, 114] width 9 height 3
type Quantity "1"
click at [400, 131] on p "Add" at bounding box center [398, 132] width 8 height 5
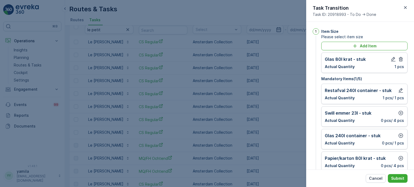
scroll to position [11, 0]
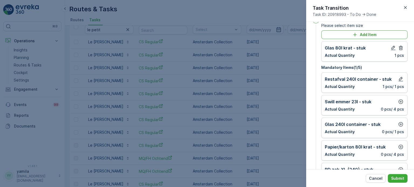
click at [402, 105] on div "Swill emmer 23l - stuk Actual Quantity 0 pcs / 4 pcs" at bounding box center [364, 105] width 79 height 13
click at [401, 104] on button "button" at bounding box center [401, 102] width 6 height 6
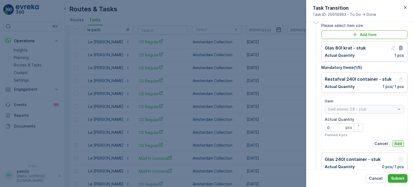
click at [402, 142] on button "Add" at bounding box center [398, 144] width 12 height 6
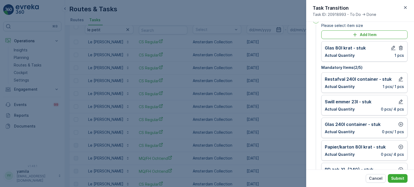
scroll to position [32, 0]
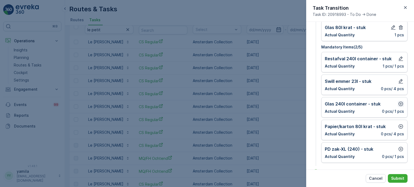
click at [398, 107] on button "button" at bounding box center [401, 104] width 6 height 6
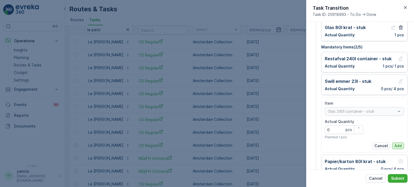
click at [396, 145] on p "Add" at bounding box center [398, 145] width 8 height 5
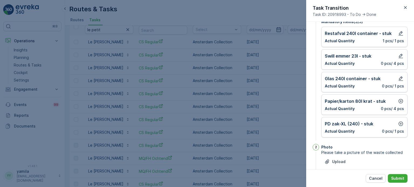
scroll to position [58, 0]
click at [399, 101] on icon "button" at bounding box center [400, 100] width 5 height 5
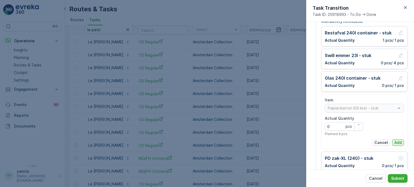
click at [398, 141] on p "Add" at bounding box center [398, 142] width 8 height 5
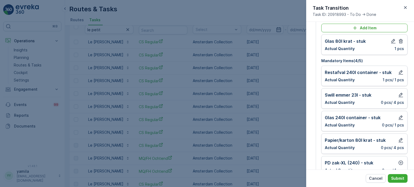
scroll to position [13, 0]
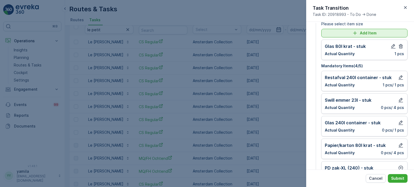
click at [371, 35] on p "Add Item" at bounding box center [368, 32] width 17 height 5
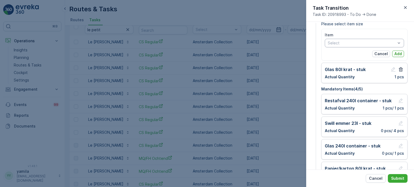
click at [350, 44] on div at bounding box center [361, 43] width 69 height 4
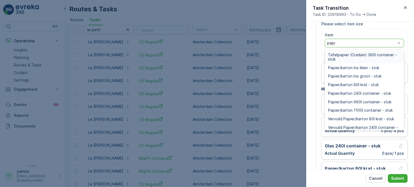
type input "papier"
click at [366, 92] on span "Papier/karton 240l container - stuk" at bounding box center [359, 93] width 63 height 4
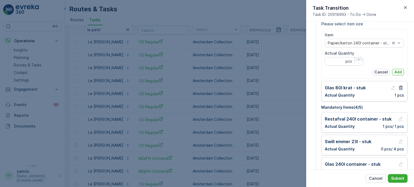
click at [359, 60] on icon "button" at bounding box center [358, 59] width 1 height 1
type Quantity "1"
click at [396, 73] on p "Add" at bounding box center [398, 72] width 8 height 5
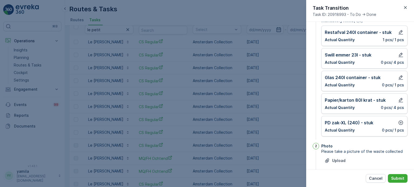
scroll to position [90, 0]
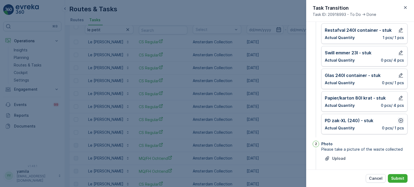
click at [399, 121] on icon "button" at bounding box center [401, 121] width 5 height 5
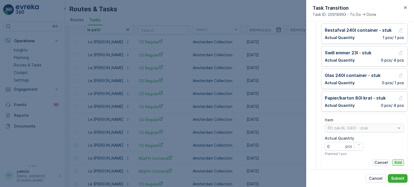
click at [395, 162] on p "Add" at bounding box center [398, 162] width 8 height 5
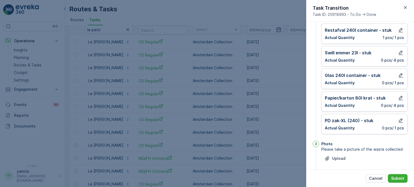
click at [397, 173] on div "Cancel Submit" at bounding box center [360, 179] width 108 height 18
click at [397, 176] on button "Submit" at bounding box center [398, 178] width 20 height 9
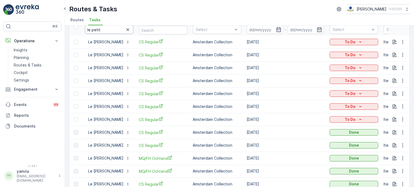
click at [106, 30] on input "le petit" at bounding box center [109, 29] width 49 height 9
type input "brasserie"
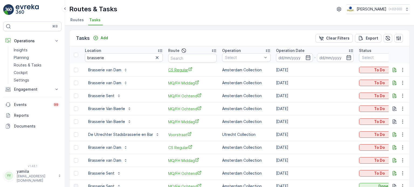
click at [183, 70] on span "CS Regular" at bounding box center [192, 70] width 49 height 6
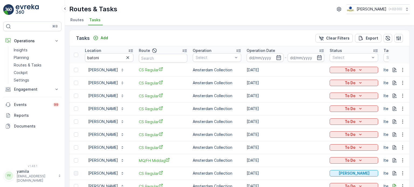
scroll to position [42, 0]
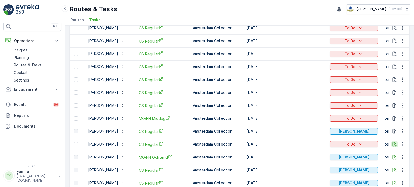
click at [393, 143] on icon "button" at bounding box center [395, 144] width 4 height 5
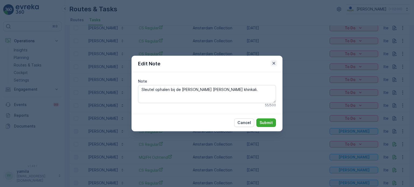
click at [274, 62] on icon "button" at bounding box center [273, 63] width 5 height 5
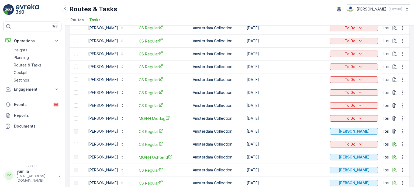
scroll to position [0, 0]
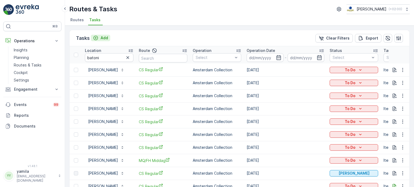
click at [102, 35] on button "Add" at bounding box center [100, 38] width 19 height 6
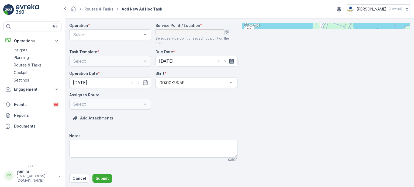
scroll to position [10, 0]
click at [120, 102] on div "Select" at bounding box center [110, 104] width 82 height 11
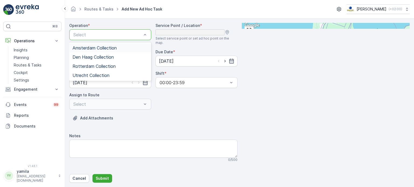
click at [111, 37] on div at bounding box center [108, 34] width 70 height 5
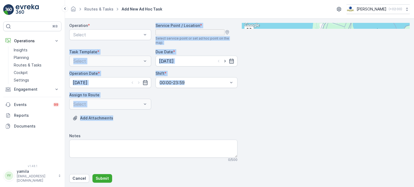
drag, startPoint x: 147, startPoint y: 125, endPoint x: 112, endPoint y: 33, distance: 97.9
click at [112, 33] on div "Operation * Select Service Point / Location * Select service point or set ad ho…" at bounding box center [153, 95] width 168 height 144
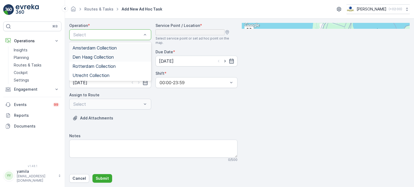
drag, startPoint x: 108, startPoint y: 40, endPoint x: 101, endPoint y: 62, distance: 22.6
click at [101, 40] on div "4 results available. Use Up and Down to choose options, press Enter to select t…" at bounding box center [110, 34] width 82 height 11
click at [104, 77] on span "Utrecht Collection" at bounding box center [91, 75] width 37 height 5
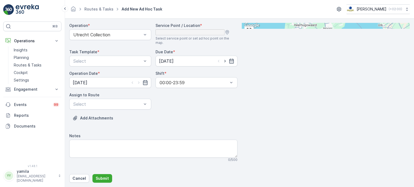
drag, startPoint x: 291, startPoint y: 33, endPoint x: 282, endPoint y: -10, distance: 44.7
click at [282, 0] on html "⌘B Operations Insights Planning Routes & Tasks Cockpit Settings Engagement Insi…" at bounding box center [207, 93] width 414 height 187
type input "o"
type input "soep"
click at [257, 110] on span "Soep" at bounding box center [252, 112] width 9 height 4
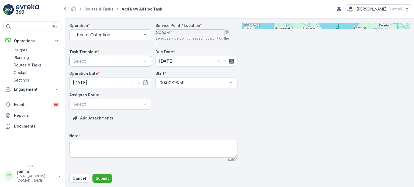
click at [121, 67] on div "Select" at bounding box center [110, 61] width 82 height 11
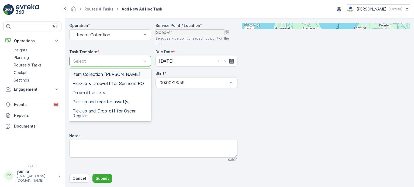
click at [111, 77] on span "Item Collection [PERSON_NAME]" at bounding box center [107, 74] width 68 height 5
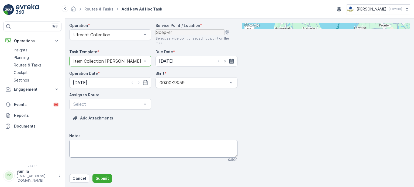
scroll to position [91, 0]
type input "kam"
click at [175, 114] on div "Add Attachments" at bounding box center [153, 121] width 168 height 15
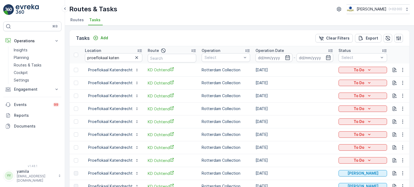
scroll to position [26, 0]
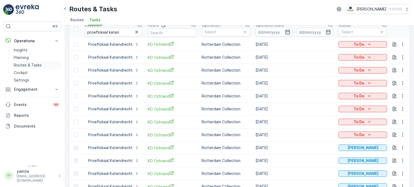
click at [36, 68] on link "Routes & Tasks" at bounding box center [37, 65] width 50 height 8
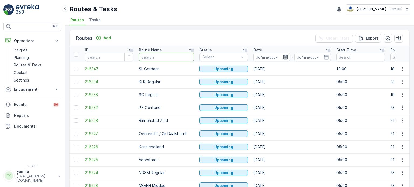
click at [151, 57] on input "text" at bounding box center [166, 57] width 55 height 9
type input "sl"
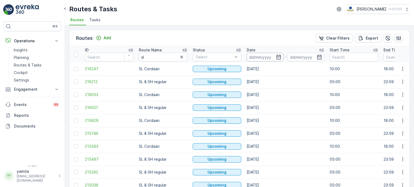
click at [266, 54] on input at bounding box center [265, 57] width 37 height 9
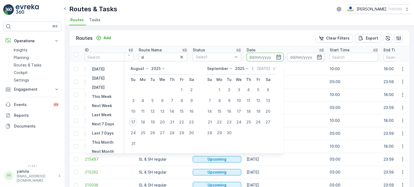
click at [137, 123] on div "17" at bounding box center [133, 122] width 9 height 9
type input "[DATE]"
click at [137, 123] on div "17" at bounding box center [133, 122] width 9 height 9
type input "[DATE]"
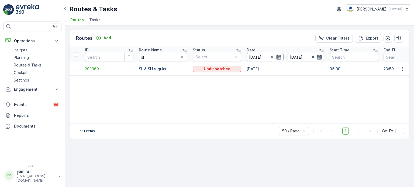
click at [263, 59] on input "[DATE]" at bounding box center [265, 57] width 37 height 9
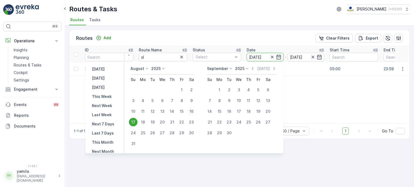
click at [195, 109] on div "16" at bounding box center [191, 111] width 9 height 9
type input "[DATE]"
click at [195, 109] on div "16" at bounding box center [191, 111] width 9 height 9
type input "[DATE]"
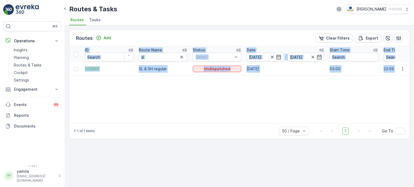
click at [195, 109] on div "ID Route Name sl Status Select Date 16.08.2025 - 16.08.2025 Start Time End Time…" at bounding box center [240, 84] width 340 height 77
click at [215, 99] on div "ID Route Name sl Status Select Date 16.08.2025 - 16.08.2025 Start Time End Time…" at bounding box center [240, 84] width 340 height 77
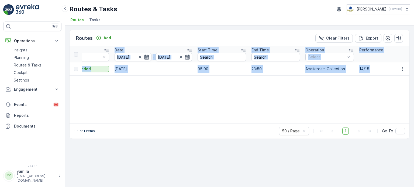
scroll to position [0, 156]
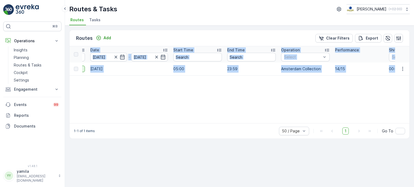
click at [300, 95] on div "ID Route Name sl Status Select Date 16.08.2025 - 16.08.2025 Start Time End Time…" at bounding box center [240, 84] width 340 height 77
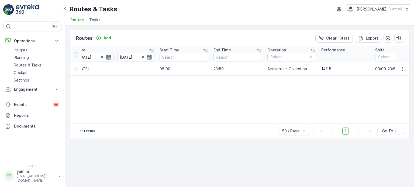
scroll to position [0, 207]
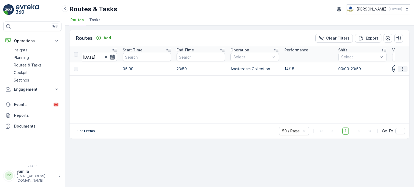
click at [406, 69] on button "button" at bounding box center [403, 69] width 10 height 6
click at [394, 76] on span "See More Details" at bounding box center [390, 76] width 31 height 5
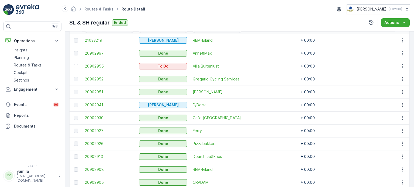
scroll to position [161, 0]
click at [34, 64] on p "Routes & Tasks" at bounding box center [28, 65] width 28 height 5
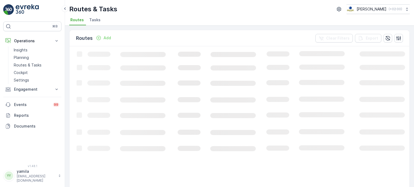
click at [93, 20] on span "Tasks" at bounding box center [94, 19] width 11 height 5
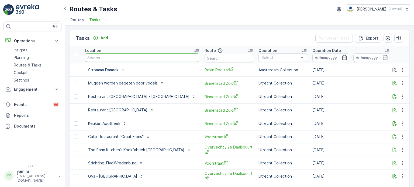
click at [107, 58] on input "text" at bounding box center [142, 57] width 114 height 9
type input "kaasbar"
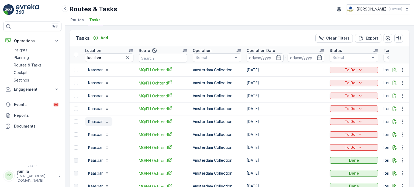
click at [100, 121] on p "Kaasbar" at bounding box center [95, 121] width 15 height 5
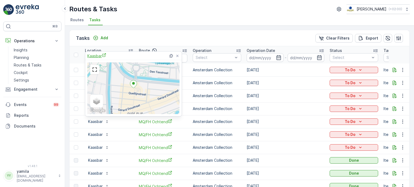
click at [101, 57] on span "Kaasbar" at bounding box center [96, 56] width 19 height 6
click at [78, 22] on span "Routes" at bounding box center [76, 19] width 13 height 5
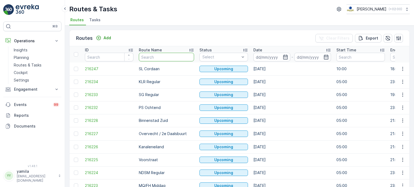
click at [153, 55] on input "text" at bounding box center [166, 57] width 55 height 9
type input "groene paleis"
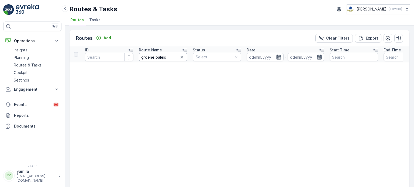
click at [152, 54] on input "groene paleis" at bounding box center [163, 57] width 49 height 9
type input "paleis"
click at [151, 55] on input "paleis" at bounding box center [163, 57] width 49 height 9
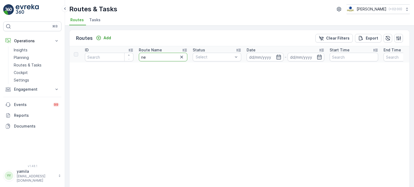
type input "nes"
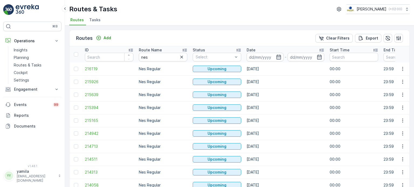
click at [262, 59] on input at bounding box center [265, 57] width 37 height 9
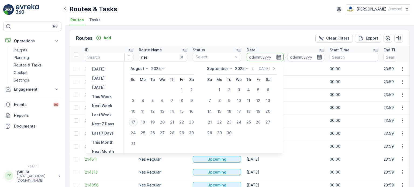
click at [137, 125] on div "17" at bounding box center [133, 122] width 9 height 9
type input "[DATE]"
click at [137, 125] on div "17" at bounding box center [133, 122] width 9 height 9
type input "[DATE]"
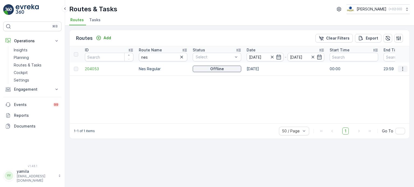
click at [402, 66] on icon "button" at bounding box center [402, 68] width 5 height 5
click at [394, 78] on span "See More Details" at bounding box center [390, 76] width 31 height 5
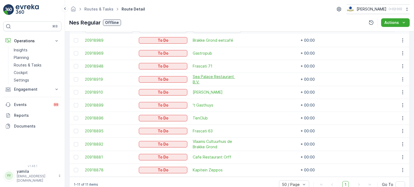
scroll to position [162, 0]
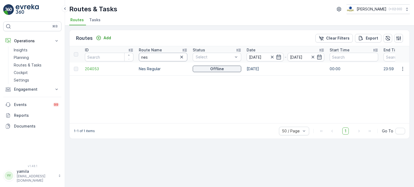
click at [149, 53] on input "nes" at bounding box center [163, 57] width 49 height 9
type input "rokin"
click at [405, 70] on icon "button" at bounding box center [402, 68] width 5 height 5
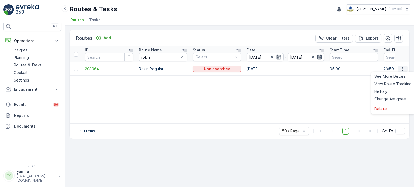
click at [390, 78] on span "See More Details" at bounding box center [390, 76] width 31 height 5
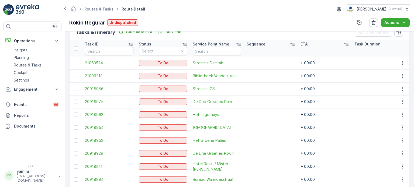
scroll to position [138, 0]
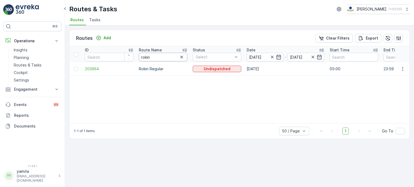
click at [154, 54] on input "rokin" at bounding box center [163, 57] width 49 height 9
type input "nes"
drag, startPoint x: 402, startPoint y: 71, endPoint x: 405, endPoint y: 69, distance: 4.3
click at [405, 69] on icon "button" at bounding box center [402, 68] width 5 height 5
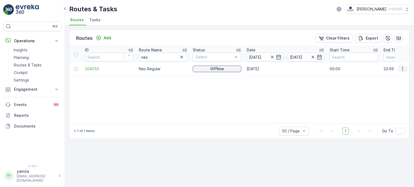
click at [405, 69] on icon "button" at bounding box center [402, 68] width 5 height 5
click at [398, 77] on span "See More Details" at bounding box center [390, 76] width 31 height 5
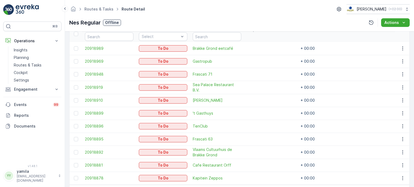
scroll to position [154, 0]
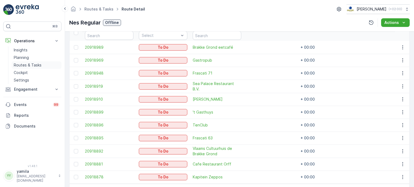
click at [36, 66] on p "Routes & Tasks" at bounding box center [28, 65] width 28 height 5
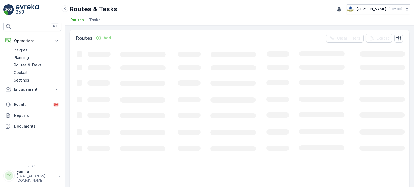
click at [87, 22] on ul "Routes Tasks" at bounding box center [237, 20] width 336 height 9
click at [89, 21] on span "Tasks" at bounding box center [94, 19] width 11 height 5
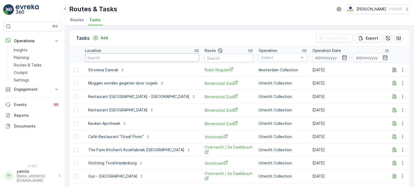
click at [104, 59] on input "text" at bounding box center [142, 57] width 114 height 9
type input "soep-er"
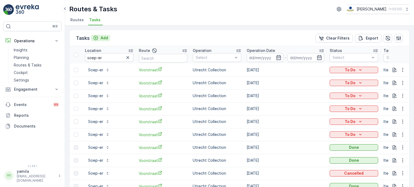
click at [105, 39] on p "Add" at bounding box center [105, 37] width 8 height 5
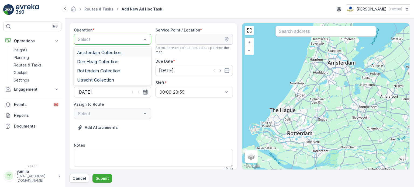
click at [96, 41] on div at bounding box center [109, 39] width 65 height 5
click at [93, 78] on span "Utrecht Collection" at bounding box center [95, 80] width 37 height 5
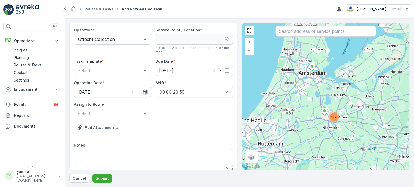
drag, startPoint x: 289, startPoint y: 25, endPoint x: 288, endPoint y: 32, distance: 6.6
click at [288, 32] on div "152 + − Satellite Roadmap Terrain Hybrid Leaflet Keyboard shortcuts Map Data Ma…" at bounding box center [326, 96] width 168 height 147
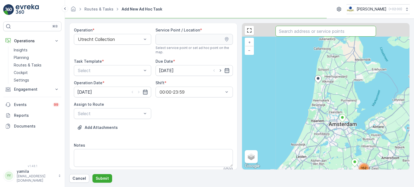
click at [288, 32] on input "text" at bounding box center [326, 31] width 101 height 11
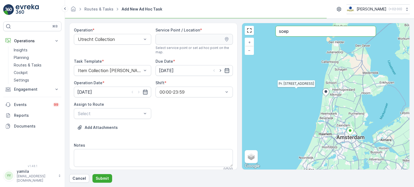
type input "soep"
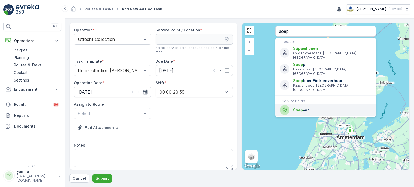
click at [302, 108] on span "Soep" at bounding box center [298, 110] width 10 height 5
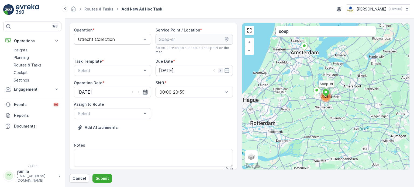
click at [221, 68] on icon "button" at bounding box center [220, 70] width 5 height 5
type input "[DATE]"
click at [139, 93] on icon "button" at bounding box center [138, 92] width 5 height 5
type input "[DATE]"
click at [124, 68] on div at bounding box center [109, 70] width 65 height 5
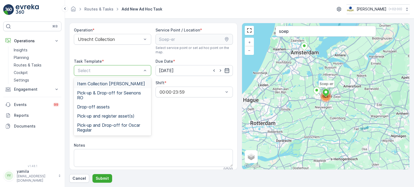
click at [111, 85] on span "Item Collection [PERSON_NAME]" at bounding box center [111, 83] width 68 height 5
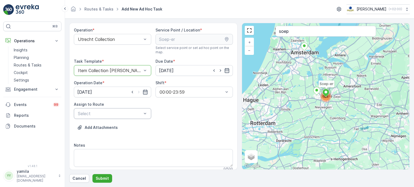
click at [98, 114] on div at bounding box center [109, 113] width 65 height 5
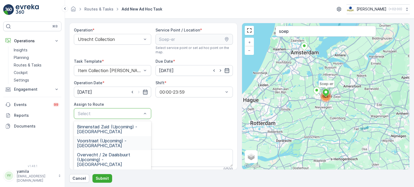
click at [98, 137] on div "Voorstraat (Upcoming) - Utrecht" at bounding box center [112, 143] width 77 height 14
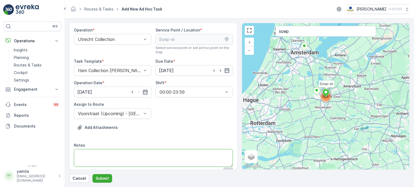
click at [97, 153] on textarea "Notes" at bounding box center [153, 158] width 159 height 18
type textarea "Brengen rest zakken (30) en (60) + swill zakkjes"
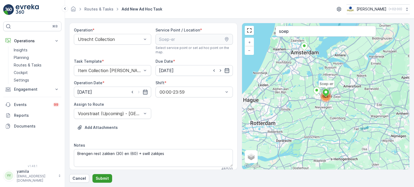
click at [101, 177] on p "Submit" at bounding box center [102, 178] width 13 height 5
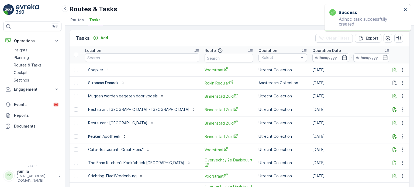
click at [405, 10] on icon "close" at bounding box center [405, 9] width 3 height 3
click at [398, 72] on div "To Do" at bounding box center [420, 69] width 44 height 5
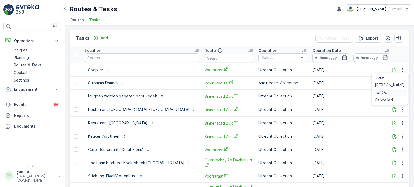
click at [382, 93] on span "Let Op!" at bounding box center [381, 92] width 13 height 5
click at [108, 59] on input "text" at bounding box center [142, 57] width 114 height 9
type input "cafe geor"
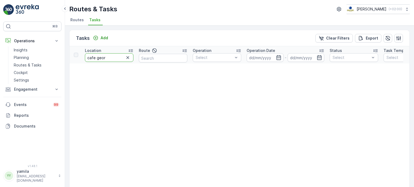
click at [107, 59] on input "cafe geor" at bounding box center [109, 57] width 49 height 9
type input "café"
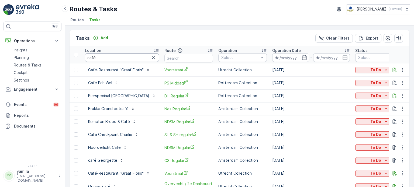
click at [115, 58] on input "café" at bounding box center [122, 57] width 74 height 9
type input "café georg"
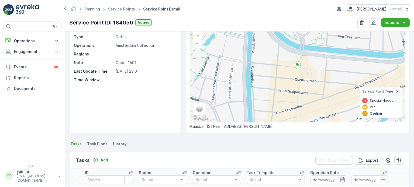
scroll to position [37, 0]
click at [103, 140] on div "Details Service Point ID 184056 Name Kaasbar Type Default Operations Amsterdam …" at bounding box center [239, 110] width 349 height 156
click at [93, 144] on span "Task Plans" at bounding box center [97, 144] width 20 height 5
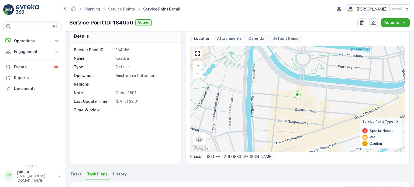
scroll to position [4, 0]
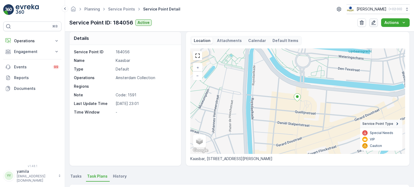
click at [374, 24] on icon "button" at bounding box center [373, 22] width 5 height 5
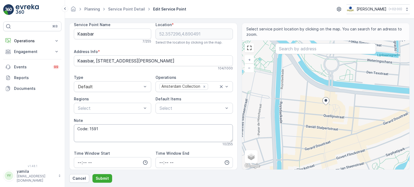
scroll to position [6, 0]
click at [122, 137] on textarea "Code: 1591" at bounding box center [153, 133] width 159 height 18
click at [85, 127] on textarea "Code: 1591" at bounding box center [153, 133] width 159 height 18
click at [86, 127] on textarea "Code: 1591" at bounding box center [153, 133] width 159 height 18
click at [123, 128] on textarea "Code sluitelkluis: 1591" at bounding box center [153, 133] width 159 height 18
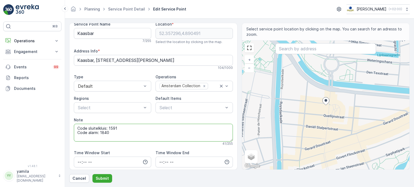
type textarea "Code sluitelkluis: 1591 Code alarm: 1840"
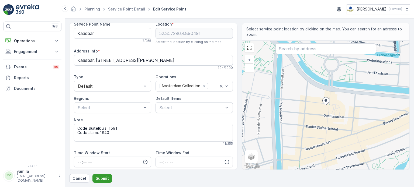
click at [104, 176] on p "Submit" at bounding box center [102, 178] width 13 height 5
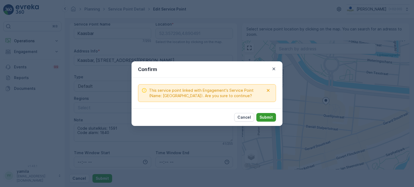
click at [266, 113] on button "Submit" at bounding box center [266, 117] width 20 height 9
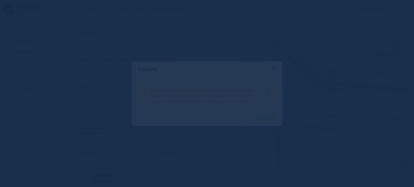
click at [266, 114] on div at bounding box center [207, 93] width 414 height 187
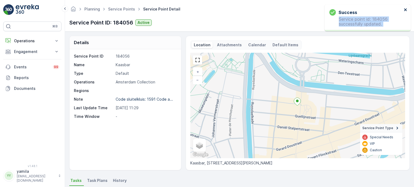
drag, startPoint x: 403, startPoint y: 8, endPoint x: 407, endPoint y: 8, distance: 3.8
click at [407, 8] on div "Success Service point id: 184056 successfully updated." at bounding box center [368, 17] width 86 height 27
click at [407, 8] on icon "close" at bounding box center [406, 10] width 4 height 4
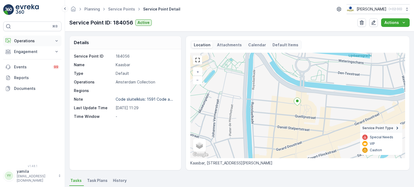
click at [40, 40] on p "Operations" at bounding box center [32, 40] width 37 height 5
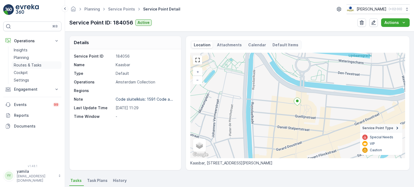
click at [38, 66] on p "Routes & Tasks" at bounding box center [28, 65] width 28 height 5
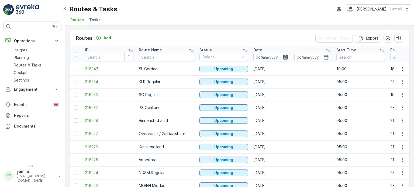
click at [94, 22] on span "Tasks" at bounding box center [94, 19] width 11 height 5
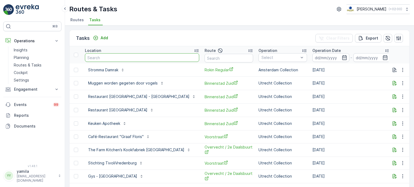
click at [113, 57] on input "text" at bounding box center [142, 57] width 114 height 9
type input "soep"
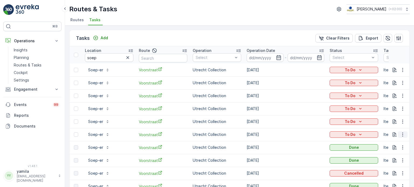
click at [400, 136] on icon "button" at bounding box center [402, 134] width 5 height 5
click at [387, 141] on span "See More Details" at bounding box center [391, 142] width 31 height 5
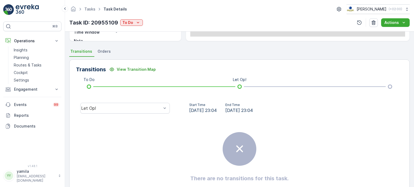
scroll to position [106, 0]
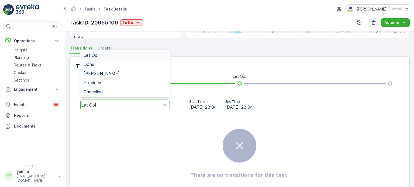
click at [103, 108] on div "Let Op!" at bounding box center [125, 105] width 90 height 11
click at [117, 65] on div "Done" at bounding box center [125, 64] width 83 height 5
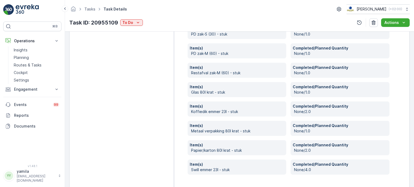
scroll to position [209, 0]
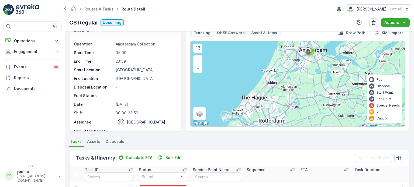
scroll to position [11, 0]
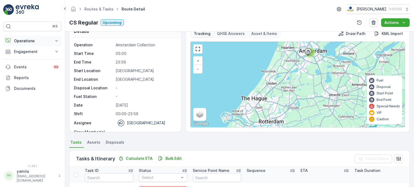
click at [34, 44] on button "Operations" at bounding box center [32, 41] width 58 height 11
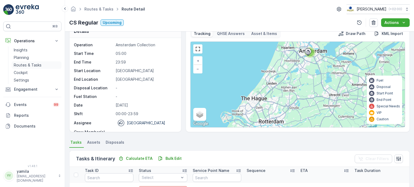
click at [32, 66] on p "Routes & Tasks" at bounding box center [28, 65] width 28 height 5
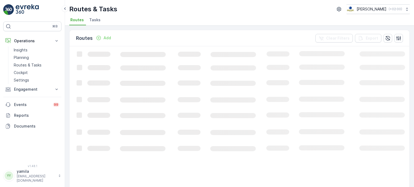
click at [94, 19] on span "Tasks" at bounding box center [94, 19] width 11 height 5
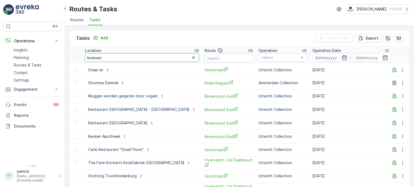
type input "brasserie"
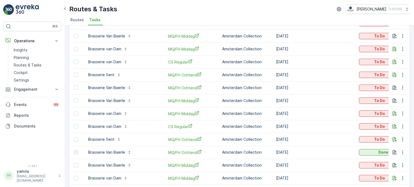
scroll to position [435, 0]
click at [368, 127] on div "To Do" at bounding box center [383, 126] width 44 height 5
click at [362, 147] on span "Done" at bounding box center [366, 148] width 10 height 5
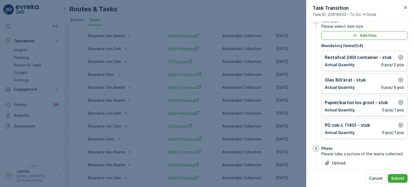
scroll to position [11, 0]
click at [398, 123] on icon "button" at bounding box center [400, 124] width 5 height 5
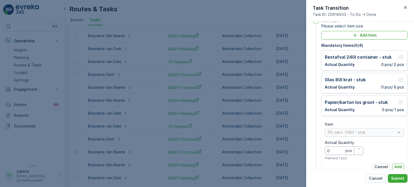
click at [338, 149] on Quantity "0" at bounding box center [344, 151] width 39 height 9
type Quantity "5"
click at [397, 165] on p "Add" at bounding box center [398, 166] width 8 height 5
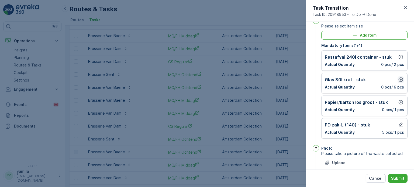
click at [401, 80] on icon "button" at bounding box center [400, 79] width 5 height 5
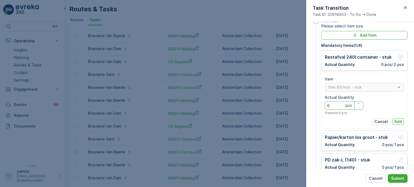
drag, startPoint x: 334, startPoint y: 108, endPoint x: 326, endPoint y: 108, distance: 7.9
click at [326, 108] on Quantity "0" at bounding box center [344, 105] width 39 height 9
type Quantity "3"
click at [398, 121] on p "Add" at bounding box center [398, 121] width 8 height 5
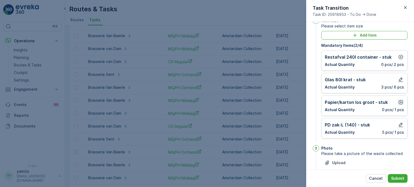
click at [398, 100] on icon "button" at bounding box center [400, 102] width 5 height 5
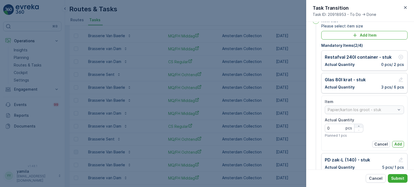
click at [359, 125] on icon "button" at bounding box center [358, 126] width 3 height 3
type Quantity "1"
click at [394, 142] on p "Add" at bounding box center [398, 144] width 8 height 5
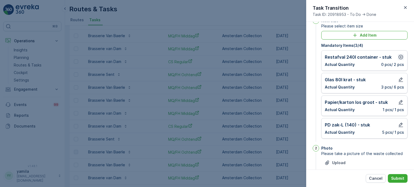
click at [399, 57] on icon "button" at bounding box center [401, 57] width 5 height 5
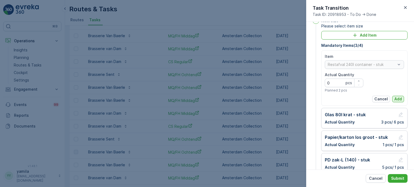
click at [397, 96] on button "Add" at bounding box center [398, 99] width 12 height 6
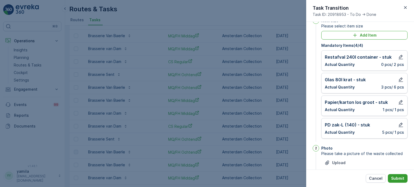
click at [398, 179] on p "Submit" at bounding box center [397, 178] width 13 height 5
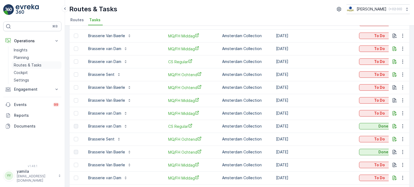
click at [21, 65] on p "Routes & Tasks" at bounding box center [28, 65] width 28 height 5
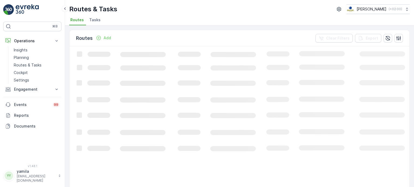
click at [96, 20] on span "Tasks" at bounding box center [94, 19] width 11 height 5
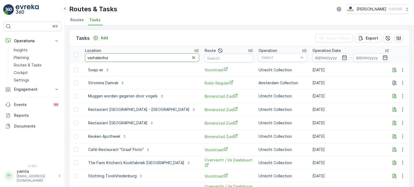
type input "verhalenhuis"
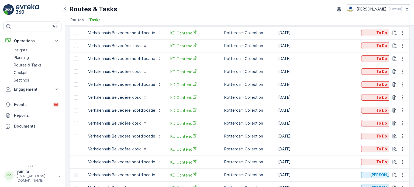
scroll to position [139, 0]
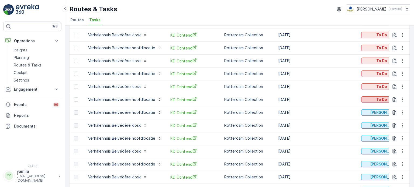
click at [377, 97] on p "To Do" at bounding box center [381, 99] width 11 height 5
click at [366, 131] on span "Cancelled" at bounding box center [371, 129] width 18 height 5
click at [374, 87] on div "To Do" at bounding box center [385, 86] width 44 height 5
click at [366, 118] on span "Cancelled" at bounding box center [371, 116] width 18 height 5
click at [377, 72] on p "To Do" at bounding box center [381, 73] width 11 height 5
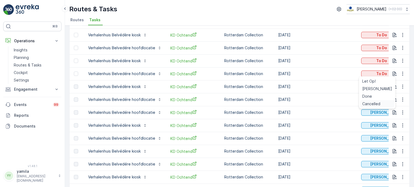
click at [364, 102] on span "Cancelled" at bounding box center [371, 103] width 18 height 5
click at [372, 62] on div "To Do" at bounding box center [385, 60] width 44 height 5
click at [370, 90] on span "Cancelled" at bounding box center [371, 90] width 18 height 5
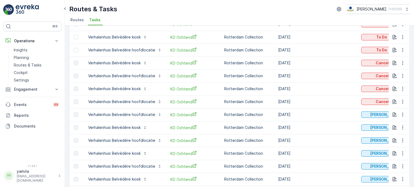
scroll to position [113, 0]
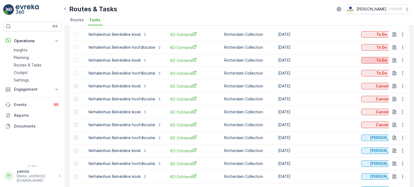
click at [379, 60] on p "To Do" at bounding box center [381, 60] width 11 height 5
click at [364, 91] on span "Cancelled" at bounding box center [371, 90] width 18 height 5
click at [382, 71] on p "To Do" at bounding box center [381, 73] width 11 height 5
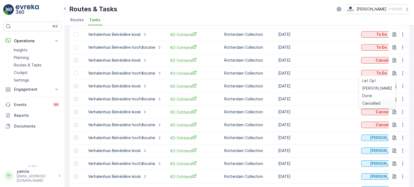
click at [369, 103] on span "Cancelled" at bounding box center [371, 103] width 18 height 5
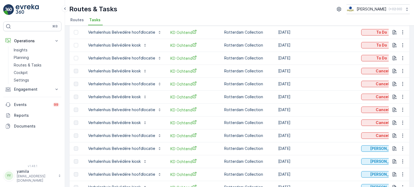
scroll to position [66, 0]
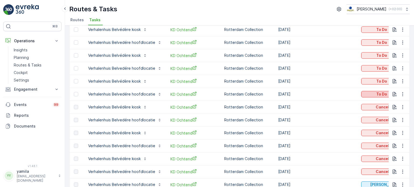
click at [373, 92] on div "To Do" at bounding box center [385, 94] width 44 height 5
click at [366, 124] on span "Cancelled" at bounding box center [371, 124] width 18 height 5
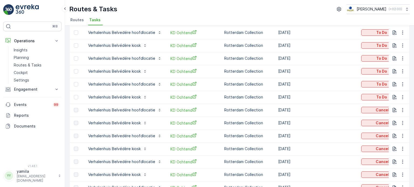
scroll to position [22, 0]
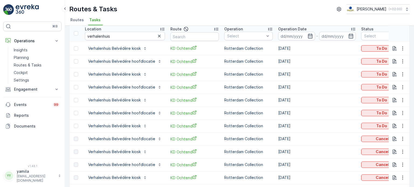
click at [379, 122] on div "To Do" at bounding box center [385, 126] width 49 height 8
click at [377, 126] on p "To Do" at bounding box center [381, 125] width 11 height 5
click at [368, 157] on span "Cancelled" at bounding box center [371, 156] width 18 height 5
click at [380, 113] on p "To Do" at bounding box center [381, 113] width 11 height 5
click at [374, 141] on span "Cancelled" at bounding box center [371, 143] width 18 height 5
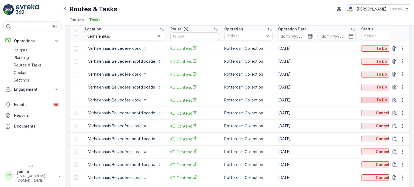
click at [380, 98] on p "To Do" at bounding box center [381, 100] width 11 height 5
click at [373, 130] on span "Cancelled" at bounding box center [371, 130] width 18 height 5
click at [382, 73] on p "To Do" at bounding box center [381, 74] width 11 height 5
click at [371, 103] on span "Cancelled" at bounding box center [371, 104] width 18 height 5
click at [379, 88] on p "To Do" at bounding box center [381, 87] width 11 height 5
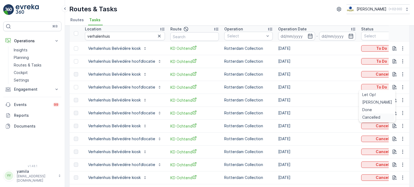
click at [370, 116] on span "Cancelled" at bounding box center [371, 117] width 18 height 5
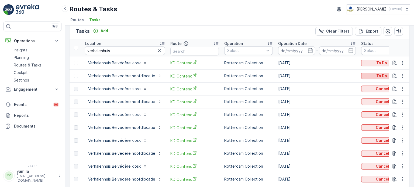
click at [377, 75] on p "To Do" at bounding box center [381, 75] width 11 height 5
click at [372, 105] on span "Cancelled" at bounding box center [371, 106] width 18 height 5
click at [379, 61] on p "To Do" at bounding box center [381, 62] width 11 height 5
click at [372, 93] on span "Cancelled" at bounding box center [371, 93] width 18 height 5
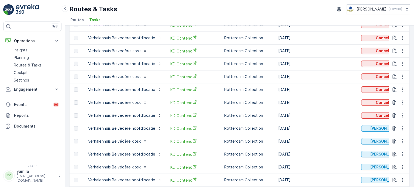
scroll to position [0, 0]
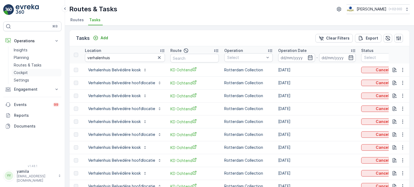
click at [28, 71] on link "Cockpit" at bounding box center [37, 73] width 50 height 8
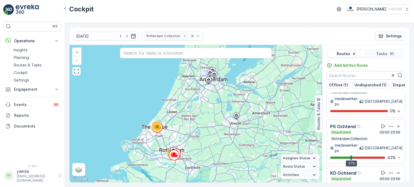
scroll to position [13, 0]
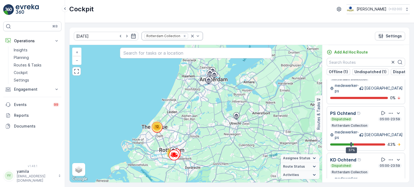
scroll to position [40, 0]
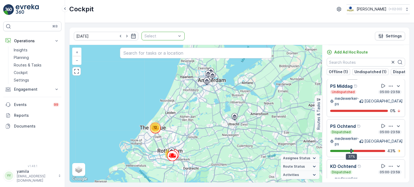
drag, startPoint x: 179, startPoint y: 37, endPoint x: 173, endPoint y: 36, distance: 6.6
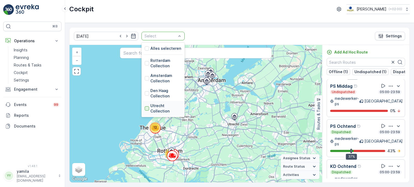
click at [145, 107] on div at bounding box center [147, 109] width 4 height 4
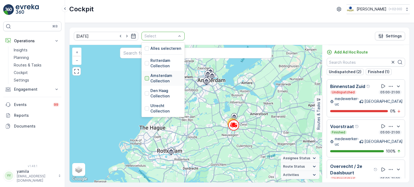
click at [145, 77] on div at bounding box center [147, 78] width 4 height 4
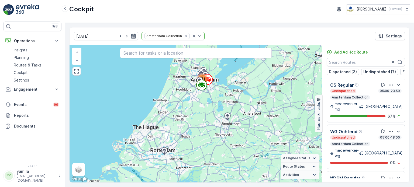
scroll to position [356, 0]
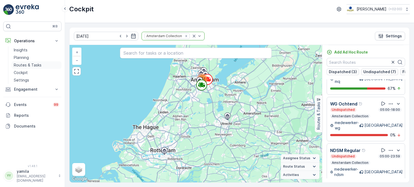
click at [39, 64] on p "Routes & Tasks" at bounding box center [28, 65] width 28 height 5
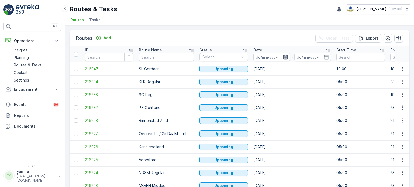
click at [96, 19] on span "Tasks" at bounding box center [94, 19] width 11 height 5
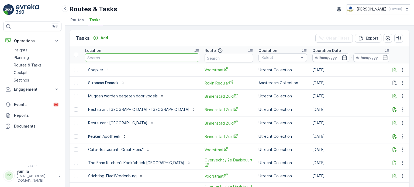
click at [109, 58] on input "text" at bounding box center [142, 57] width 114 height 9
click at [81, 20] on span "Routes" at bounding box center [76, 19] width 13 height 5
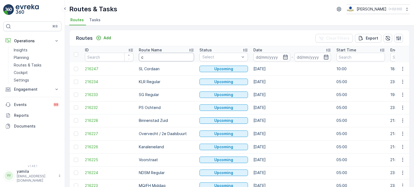
click at [143, 59] on input "c" at bounding box center [166, 57] width 55 height 9
type input "cs"
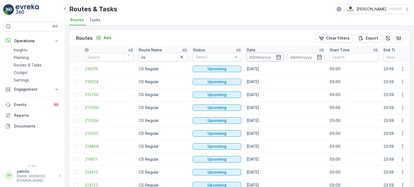
click at [249, 59] on input at bounding box center [265, 57] width 37 height 9
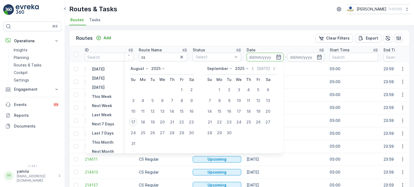
click at [134, 122] on div "17" at bounding box center [133, 122] width 9 height 9
type input "[DATE]"
click at [134, 122] on div "17" at bounding box center [133, 122] width 9 height 9
type input "[DATE]"
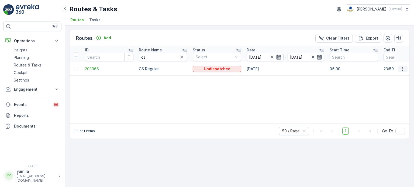
click at [403, 70] on icon "button" at bounding box center [402, 68] width 5 height 5
click at [396, 78] on span "See More Details" at bounding box center [390, 76] width 31 height 5
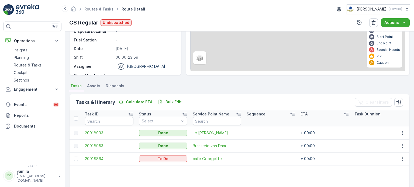
scroll to position [90, 0]
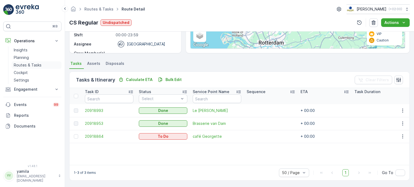
click at [32, 67] on p "Routes & Tasks" at bounding box center [28, 65] width 28 height 5
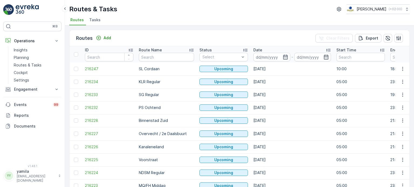
click at [95, 20] on span "Tasks" at bounding box center [94, 19] width 11 height 5
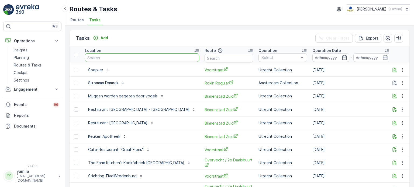
click at [105, 59] on input "text" at bounding box center [142, 57] width 114 height 9
type input "café georg"
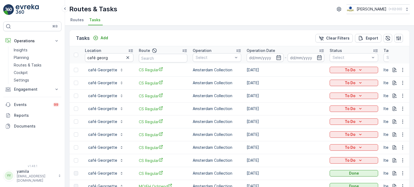
scroll to position [84, 0]
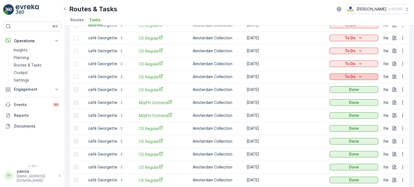
click at [360, 77] on icon "To Do" at bounding box center [360, 76] width 5 height 5
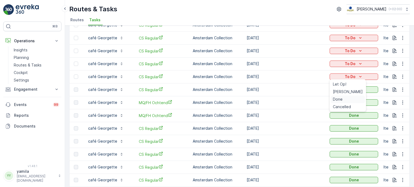
click at [346, 100] on div "Done" at bounding box center [348, 100] width 34 height 8
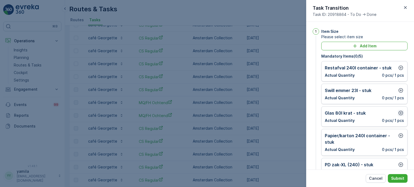
click at [400, 113] on icon "button" at bounding box center [401, 113] width 5 height 5
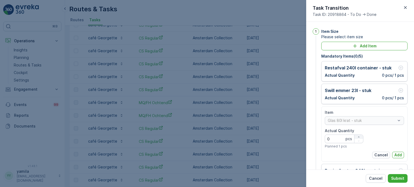
click at [357, 137] on icon "button" at bounding box center [358, 137] width 3 height 3
type Quantity "1"
click at [394, 153] on p "Add" at bounding box center [398, 155] width 8 height 5
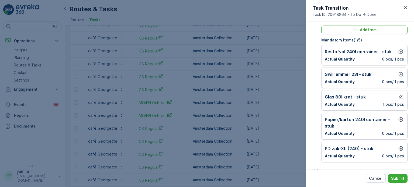
scroll to position [17, 0]
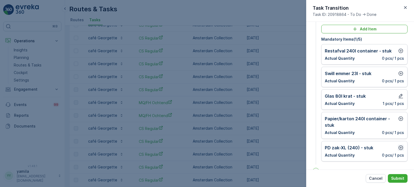
click at [402, 147] on icon "button" at bounding box center [400, 147] width 5 height 5
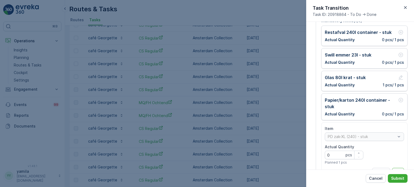
scroll to position [38, 0]
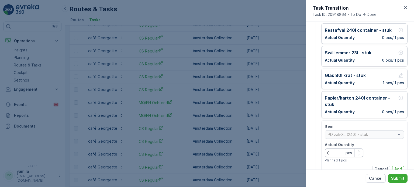
click at [344, 156] on Quantity "0" at bounding box center [344, 153] width 39 height 9
click at [357, 152] on icon "button" at bounding box center [358, 151] width 3 height 3
type Quantity "1"
click at [396, 167] on p "Add" at bounding box center [398, 169] width 8 height 5
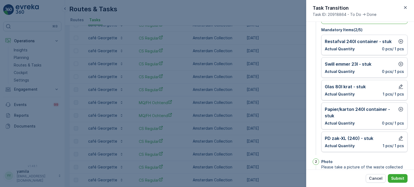
scroll to position [26, 0]
click at [399, 42] on icon "button" at bounding box center [400, 41] width 5 height 5
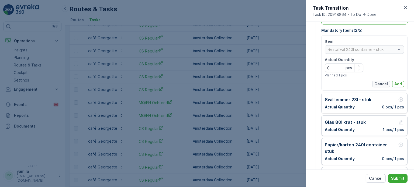
click at [382, 83] on p "Cancel" at bounding box center [381, 83] width 13 height 5
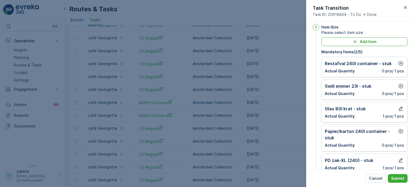
scroll to position [3, 0]
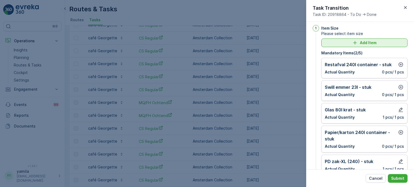
click at [360, 45] on button "Add Item" at bounding box center [364, 43] width 86 height 9
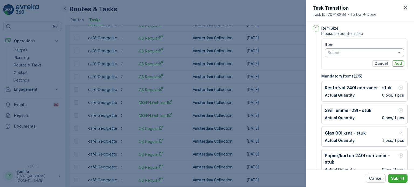
click at [347, 54] on div at bounding box center [361, 53] width 69 height 4
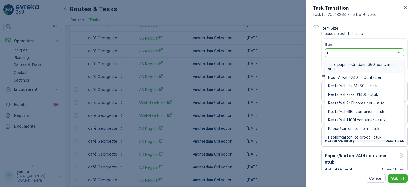
type input "rest"
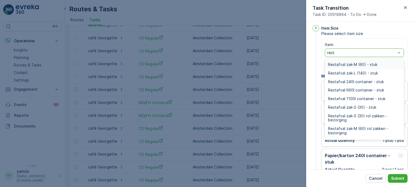
click at [347, 60] on div "Restafval zak-M (60) - stuk" at bounding box center [364, 64] width 79 height 9
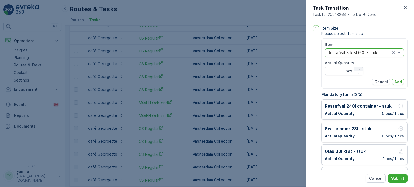
click at [359, 69] on icon "button" at bounding box center [358, 69] width 3 height 3
type Quantity "1"
click at [398, 80] on p "Add" at bounding box center [398, 81] width 8 height 5
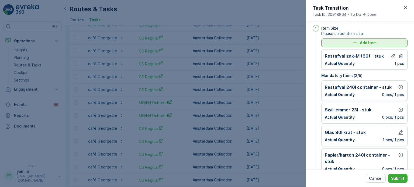
click at [383, 41] on div "Add Item" at bounding box center [365, 42] width 80 height 5
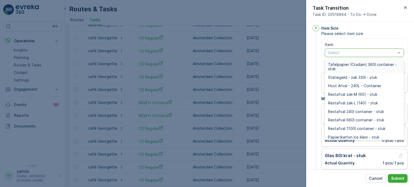
click at [345, 53] on div at bounding box center [361, 53] width 69 height 4
type input "a"
type input "papier"
click at [350, 115] on div "Papier/karton 660l container - stuk" at bounding box center [364, 112] width 79 height 9
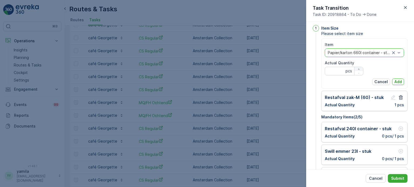
click at [358, 68] on icon "button" at bounding box center [358, 69] width 3 height 3
type Quantity "1"
click at [400, 82] on p "Add" at bounding box center [398, 81] width 8 height 5
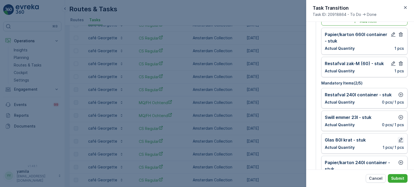
scroll to position [31, 0]
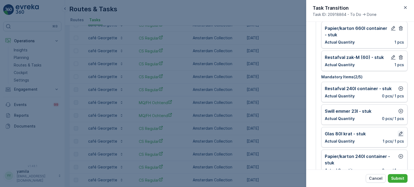
click at [398, 136] on icon "button" at bounding box center [400, 133] width 5 height 5
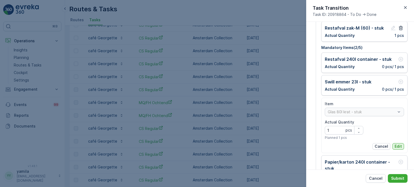
click at [400, 144] on p "Edit" at bounding box center [398, 146] width 7 height 5
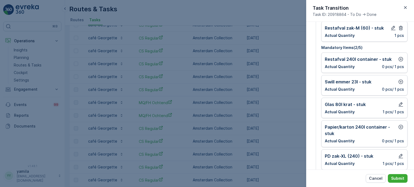
scroll to position [83, 0]
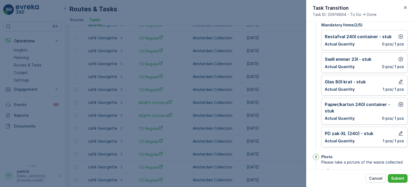
click at [399, 102] on icon "button" at bounding box center [400, 104] width 5 height 5
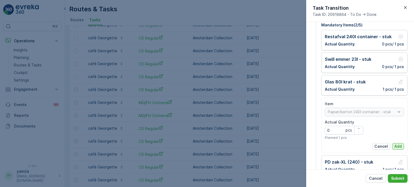
click at [400, 147] on p "Add" at bounding box center [398, 146] width 8 height 5
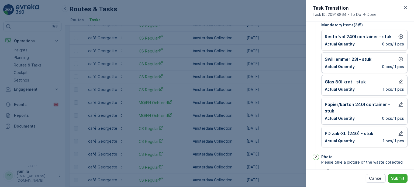
scroll to position [71, 0]
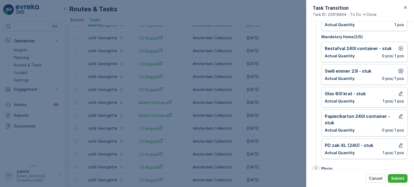
click at [399, 71] on icon "button" at bounding box center [401, 71] width 5 height 5
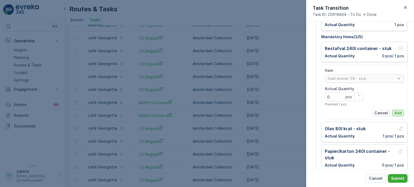
click at [396, 111] on p "Add" at bounding box center [398, 113] width 8 height 5
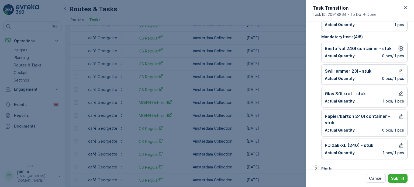
click at [398, 46] on icon "button" at bounding box center [400, 48] width 5 height 5
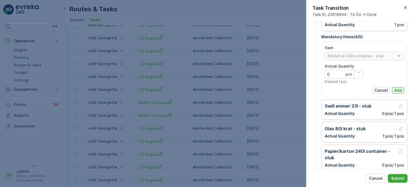
click at [396, 89] on p "Add" at bounding box center [398, 90] width 8 height 5
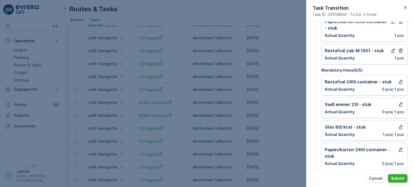
scroll to position [40, 0]
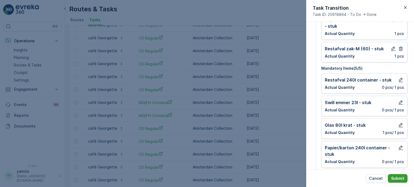
click at [404, 180] on p "Submit" at bounding box center [397, 178] width 13 height 5
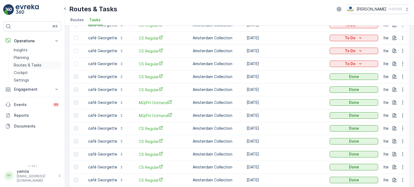
click at [33, 65] on p "Routes & Tasks" at bounding box center [28, 65] width 28 height 5
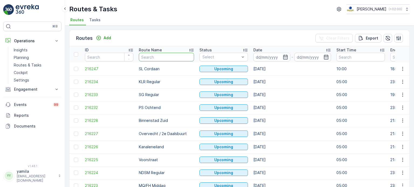
click at [152, 58] on input "text" at bounding box center [166, 57] width 55 height 9
type input "ndsm"
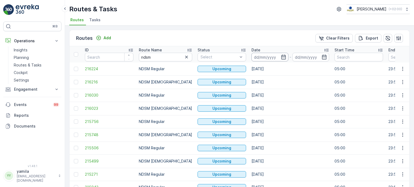
click at [259, 56] on input at bounding box center [270, 57] width 37 height 9
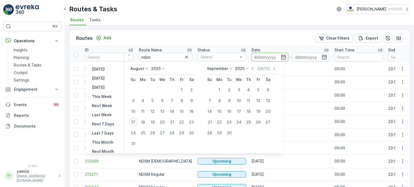
click at [134, 121] on div "17" at bounding box center [133, 122] width 9 height 9
type input "[DATE]"
click at [134, 121] on div "17" at bounding box center [133, 122] width 9 height 9
type input "[DATE]"
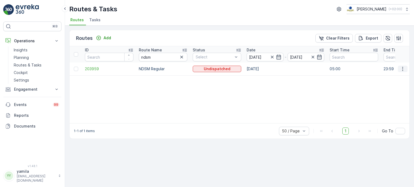
click at [404, 68] on icon "button" at bounding box center [402, 68] width 5 height 5
click at [396, 74] on span "See More Details" at bounding box center [390, 76] width 31 height 5
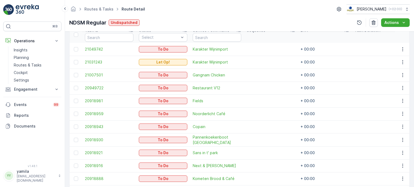
scroll to position [180, 0]
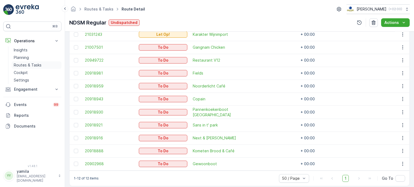
click at [34, 61] on link "Routes & Tasks" at bounding box center [37, 65] width 50 height 8
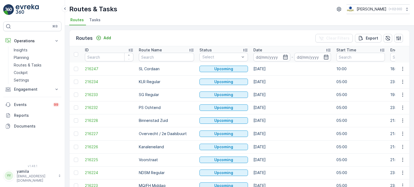
drag, startPoint x: 34, startPoint y: 61, endPoint x: 88, endPoint y: 17, distance: 69.5
click at [88, 17] on li "Tasks" at bounding box center [95, 20] width 15 height 9
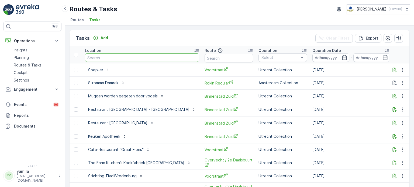
click at [100, 59] on input "text" at bounding box center [142, 57] width 114 height 9
type input "winkel van"
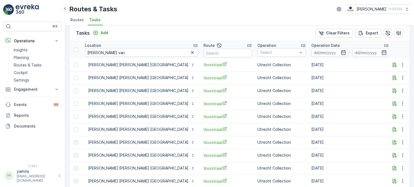
scroll to position [5, 0]
click at [102, 32] on p "Add" at bounding box center [105, 32] width 8 height 5
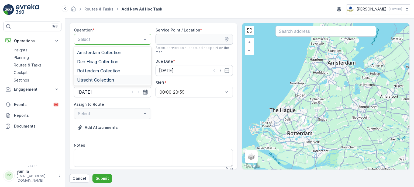
click at [90, 80] on span "Utrecht Collection" at bounding box center [95, 80] width 37 height 5
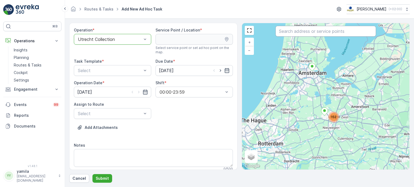
click at [305, 32] on input "text" at bounding box center [326, 31] width 101 height 11
type input "winkel van"
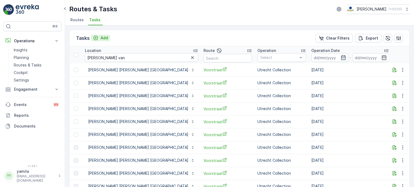
click at [102, 39] on p "Add" at bounding box center [105, 37] width 8 height 5
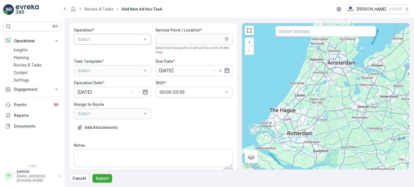
click at [138, 39] on div at bounding box center [109, 39] width 65 height 5
click at [116, 80] on div "Utrecht Collection" at bounding box center [112, 80] width 71 height 5
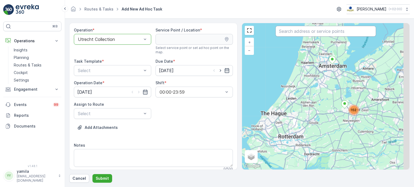
click at [299, 34] on input "text" at bounding box center [326, 31] width 101 height 11
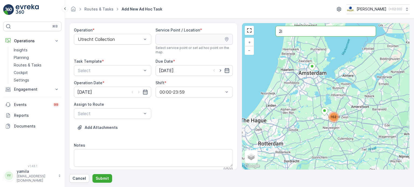
type input "2"
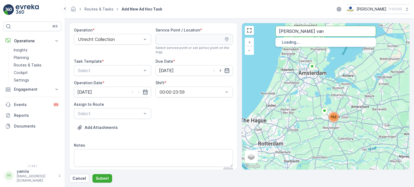
type input "winkel van"
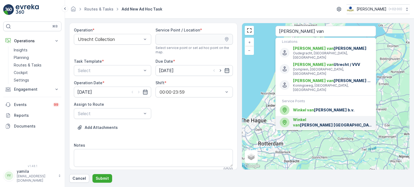
click at [304, 117] on div "Winkel van Sinkel Utrecht" at bounding box center [326, 122] width 92 height 11
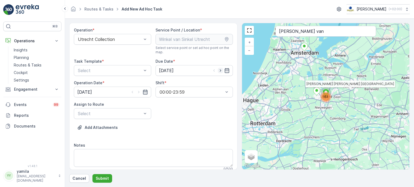
click at [218, 69] on icon "button" at bounding box center [220, 70] width 5 height 5
type input "[DATE]"
click at [138, 90] on icon "button" at bounding box center [138, 92] width 5 height 5
type input "[DATE]"
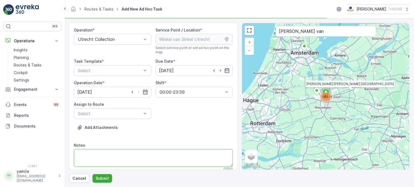
click at [117, 162] on textarea "Notes" at bounding box center [153, 158] width 159 height 18
type textarea "Extra glas"
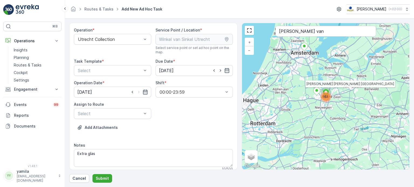
click at [146, 59] on div "Task Template *" at bounding box center [112, 61] width 77 height 5
click at [136, 74] on div "Select" at bounding box center [112, 70] width 77 height 11
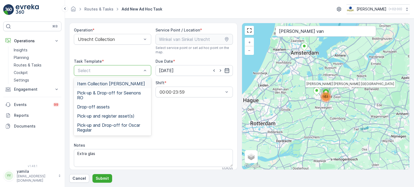
click at [125, 83] on span "Item Collection [PERSON_NAME]" at bounding box center [111, 83] width 68 height 5
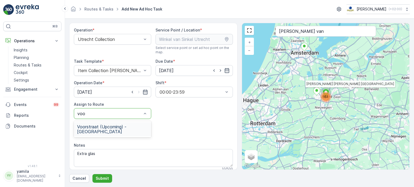
type input "voor"
click at [106, 122] on div "Voorstraat (Upcoming) - Utrecht" at bounding box center [112, 129] width 77 height 16
click at [105, 126] on span "Voorstraat (Upcoming) - Utrecht" at bounding box center [112, 130] width 71 height 10
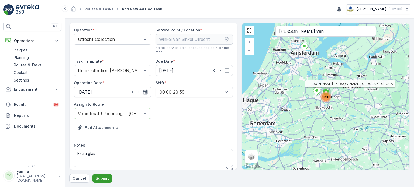
click at [102, 182] on button "Submit" at bounding box center [102, 178] width 20 height 9
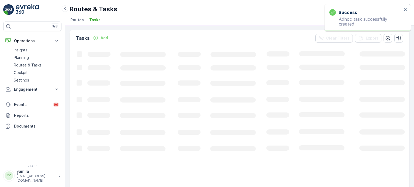
click at [402, 8] on div "Success Adhoc task successfully created." at bounding box center [366, 18] width 76 height 20
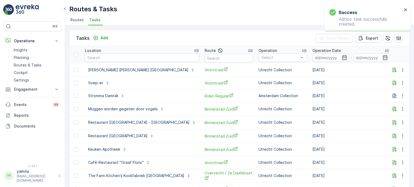
click at [398, 70] on div "To Do" at bounding box center [420, 69] width 44 height 5
click at [378, 91] on span "Let Op!" at bounding box center [381, 92] width 13 height 5
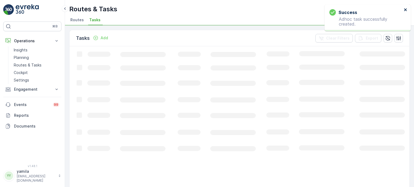
click at [405, 11] on icon "close" at bounding box center [406, 10] width 4 height 4
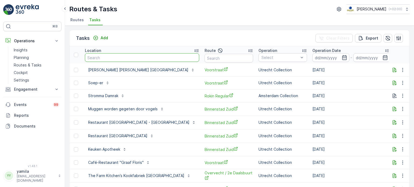
click at [100, 58] on input "text" at bounding box center [142, 57] width 114 height 9
type input "["
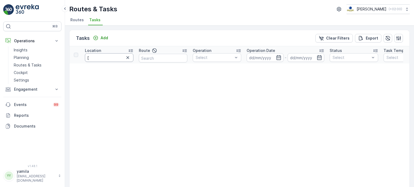
click at [107, 57] on input "[" at bounding box center [109, 57] width 49 height 9
type input "p"
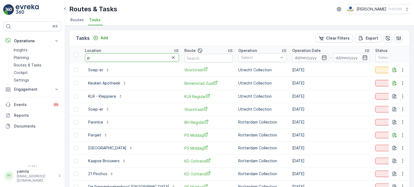
click at [99, 59] on input "p" at bounding box center [132, 57] width 94 height 9
type input "parqui"
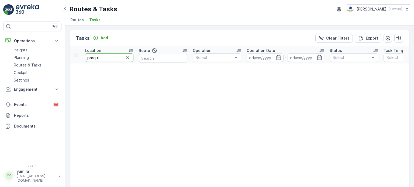
click at [99, 59] on input "parqui" at bounding box center [109, 57] width 49 height 9
type input "parqiet"
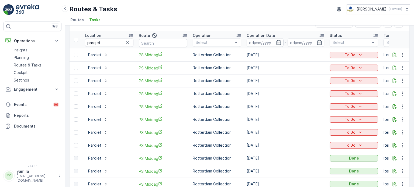
scroll to position [19, 0]
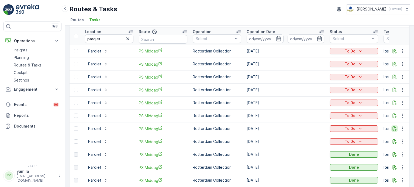
click at [395, 128] on icon "button" at bounding box center [395, 129] width 4 height 5
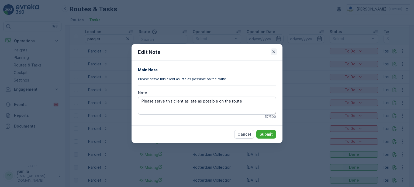
click at [273, 50] on icon "button" at bounding box center [273, 51] width 5 height 5
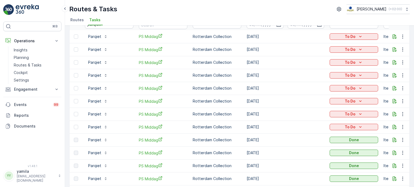
scroll to position [33, 0]
click at [30, 64] on p "Routes & Tasks" at bounding box center [28, 65] width 28 height 5
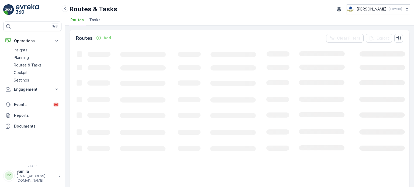
click at [94, 19] on span "Tasks" at bounding box center [94, 19] width 11 height 5
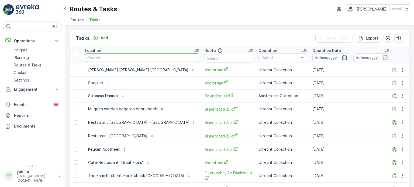
click at [105, 56] on input "text" at bounding box center [142, 57] width 114 height 9
type input "van kerkwijk"
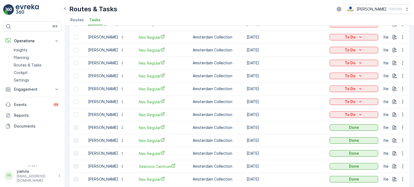
scroll to position [46, 0]
click at [393, 126] on icon "button" at bounding box center [394, 127] width 5 height 5
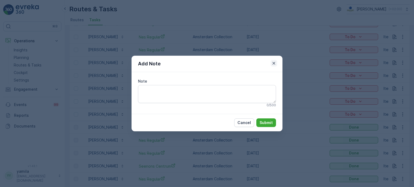
click at [275, 63] on icon "button" at bounding box center [273, 63] width 5 height 5
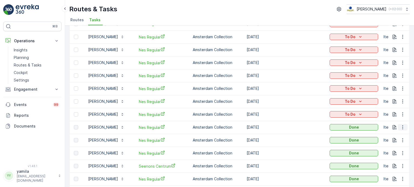
click at [402, 126] on icon "button" at bounding box center [402, 127] width 5 height 5
click at [384, 134] on span "See More Details" at bounding box center [396, 134] width 31 height 5
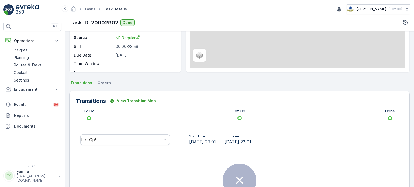
scroll to position [73, 0]
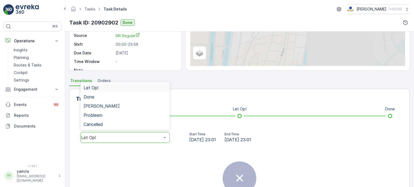
click at [120, 140] on div "Let Op!" at bounding box center [125, 137] width 90 height 11
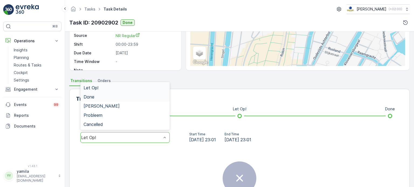
click at [103, 94] on div "Done" at bounding box center [125, 96] width 90 height 9
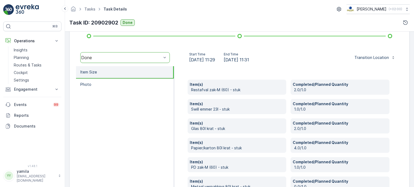
scroll to position [152, 0]
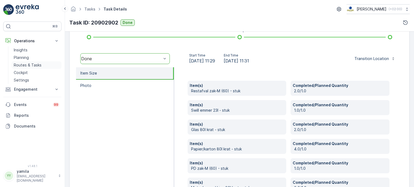
click at [33, 67] on p "Routes & Tasks" at bounding box center [28, 65] width 28 height 5
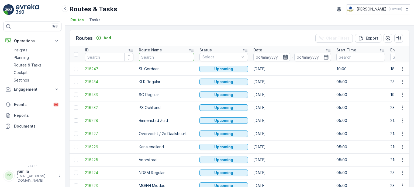
click at [145, 58] on input "text" at bounding box center [166, 57] width 55 height 9
type input "ndsm"
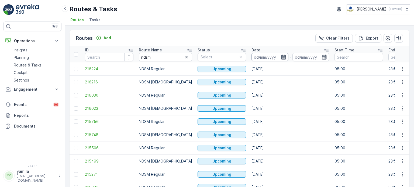
click at [264, 58] on input at bounding box center [270, 57] width 37 height 9
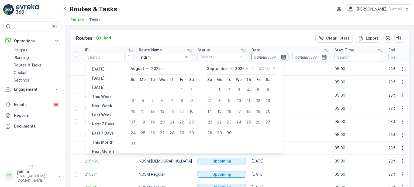
click at [136, 122] on div "17" at bounding box center [133, 122] width 9 height 9
type input "[DATE]"
click at [136, 122] on div "17" at bounding box center [133, 122] width 9 height 9
type input "[DATE]"
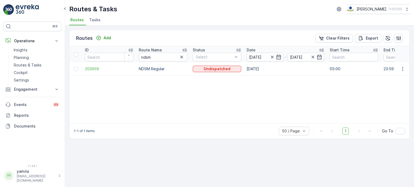
click at [409, 73] on td at bounding box center [402, 69] width 15 height 13
click at [406, 70] on icon "button" at bounding box center [402, 68] width 5 height 5
click at [397, 76] on span "See More Details" at bounding box center [390, 76] width 31 height 5
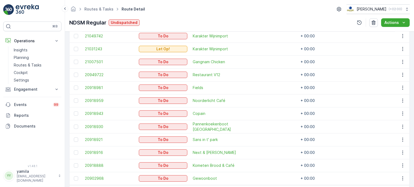
scroll to position [164, 0]
click at [24, 65] on p "Routes & Tasks" at bounding box center [28, 65] width 28 height 5
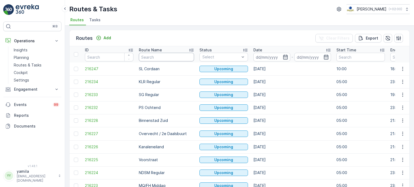
click at [157, 56] on input "text" at bounding box center [166, 57] width 55 height 9
type input "ndsm"
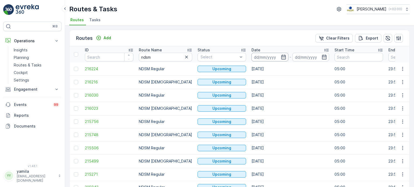
click at [266, 60] on input at bounding box center [270, 57] width 37 height 9
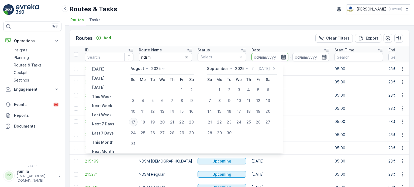
click at [136, 124] on div "17" at bounding box center [133, 122] width 9 height 9
type input "[DATE]"
click at [136, 124] on div "17" at bounding box center [133, 122] width 9 height 9
type input "[DATE]"
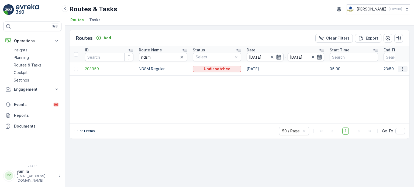
click at [402, 69] on icon "button" at bounding box center [402, 68] width 5 height 5
click at [397, 77] on span "See More Details" at bounding box center [390, 76] width 31 height 5
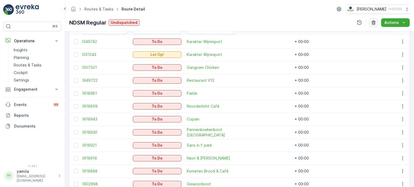
scroll to position [160, 0]
click at [20, 72] on p "Cockpit" at bounding box center [21, 72] width 14 height 5
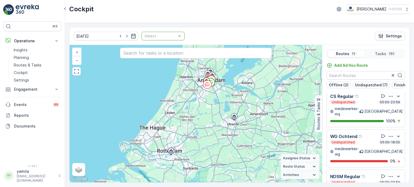
scroll to position [13, 0]
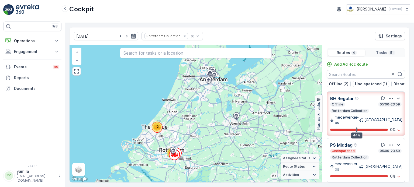
scroll to position [13, 0]
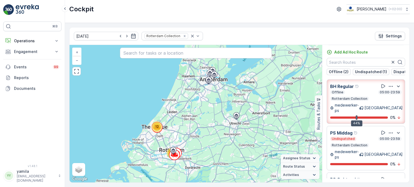
click at [184, 31] on div "[DATE] Rotterdam Collection Settings" at bounding box center [240, 37] width 340 height 18
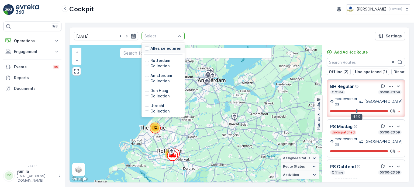
click at [176, 35] on div "Select" at bounding box center [163, 36] width 43 height 9
click at [145, 61] on div at bounding box center [147, 63] width 4 height 4
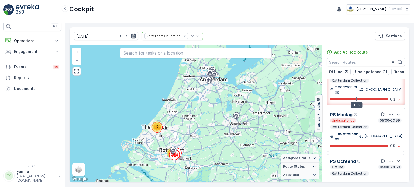
scroll to position [66, 0]
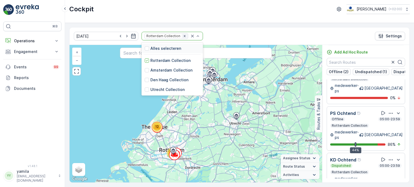
drag, startPoint x: 186, startPoint y: 39, endPoint x: 176, endPoint y: 37, distance: 9.9
click at [176, 37] on div "Rotterdam Collection" at bounding box center [172, 36] width 61 height 9
click at [183, 37] on icon "Remove Rotterdam Collection" at bounding box center [185, 36] width 4 height 4
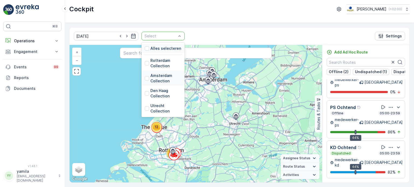
scroll to position [40, 0]
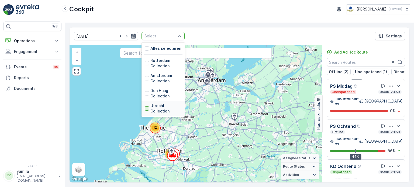
click at [145, 107] on div at bounding box center [147, 109] width 4 height 4
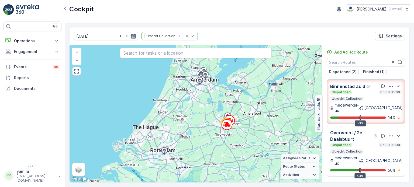
scroll to position [28, 0]
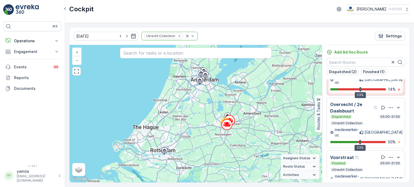
scroll to position [9, 0]
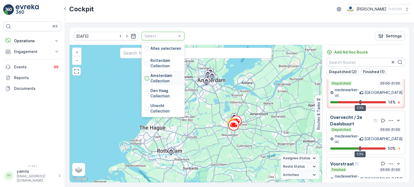
click at [145, 77] on div at bounding box center [147, 78] width 4 height 4
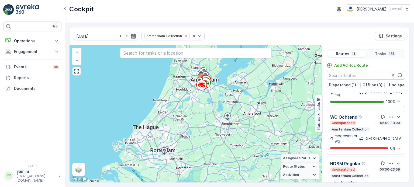
scroll to position [13, 0]
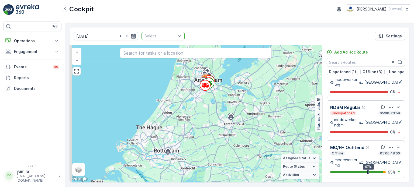
scroll to position [284, 0]
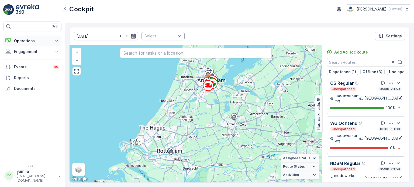
click at [42, 42] on p "Operations" at bounding box center [32, 40] width 37 height 5
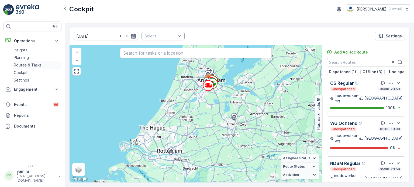
click at [36, 62] on link "Routes & Tasks" at bounding box center [37, 65] width 50 height 8
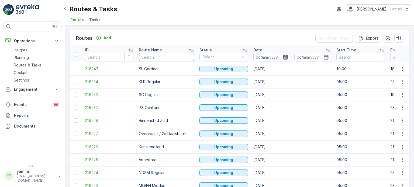
click at [158, 58] on input "text" at bounding box center [166, 57] width 55 height 9
type input "nes"
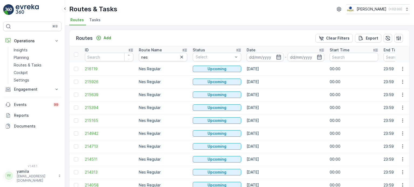
click at [264, 52] on div "Date" at bounding box center [286, 49] width 78 height 5
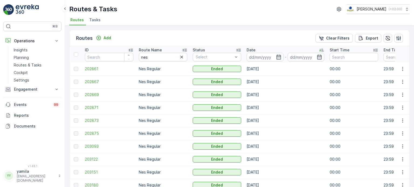
click at [252, 50] on p "Date" at bounding box center [251, 49] width 9 height 5
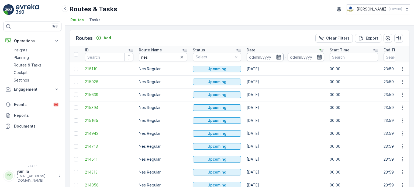
click at [255, 57] on input at bounding box center [265, 57] width 37 height 9
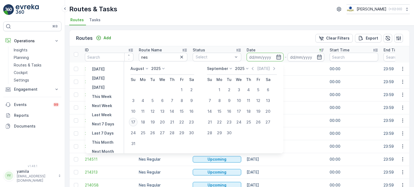
click at [136, 122] on div "17" at bounding box center [133, 122] width 9 height 9
type input "[DATE]"
click at [136, 122] on div "17" at bounding box center [133, 122] width 9 height 9
type input "[DATE]"
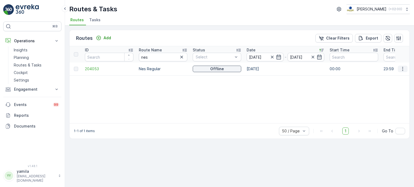
click at [403, 67] on icon "button" at bounding box center [402, 68] width 5 height 5
click at [394, 77] on span "See More Details" at bounding box center [390, 76] width 31 height 5
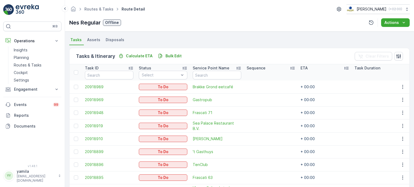
scroll to position [160, 0]
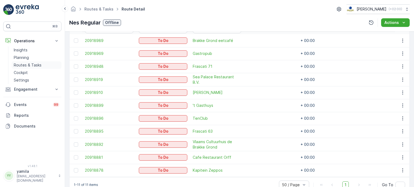
click at [38, 61] on link "Routes & Tasks" at bounding box center [37, 65] width 50 height 8
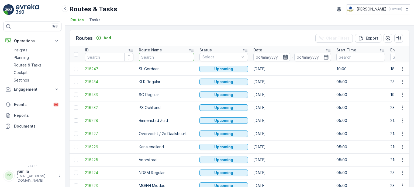
click at [150, 57] on input "text" at bounding box center [166, 57] width 55 height 9
type input "rokin"
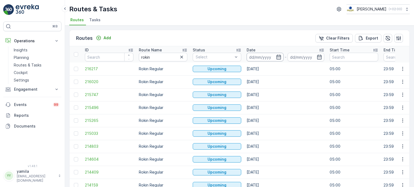
click at [260, 58] on input at bounding box center [265, 57] width 37 height 9
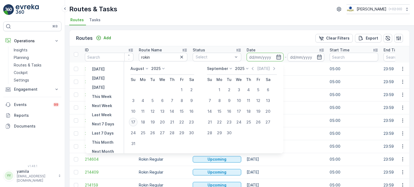
click at [136, 121] on div "17" at bounding box center [133, 122] width 9 height 9
type input "[DATE]"
click at [136, 121] on div "17" at bounding box center [133, 122] width 9 height 9
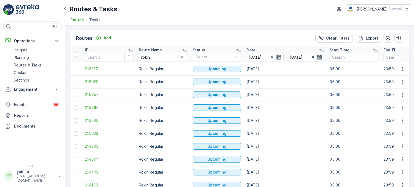
type input "[DATE]"
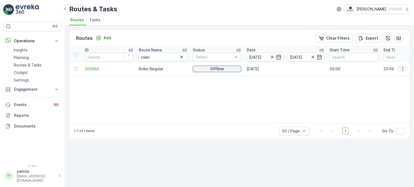
click at [400, 70] on button "button" at bounding box center [403, 69] width 10 height 6
click at [398, 74] on span "See More Details" at bounding box center [390, 76] width 31 height 5
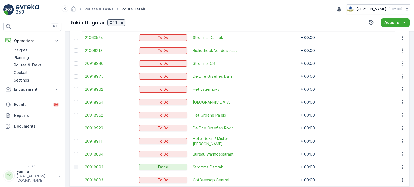
scroll to position [164, 0]
click at [36, 64] on p "Routes & Tasks" at bounding box center [28, 65] width 28 height 5
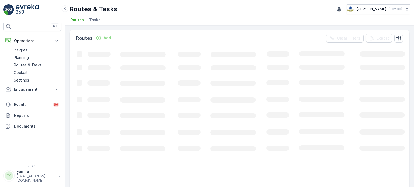
click at [100, 23] on li "Tasks" at bounding box center [95, 20] width 15 height 9
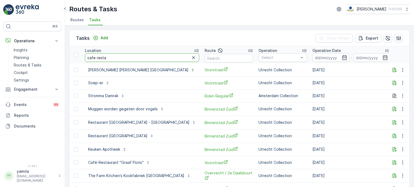
type input "cafe restau"
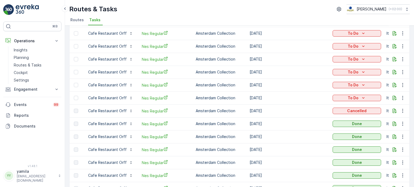
scroll to position [76, 0]
